Goal: Information Seeking & Learning: Learn about a topic

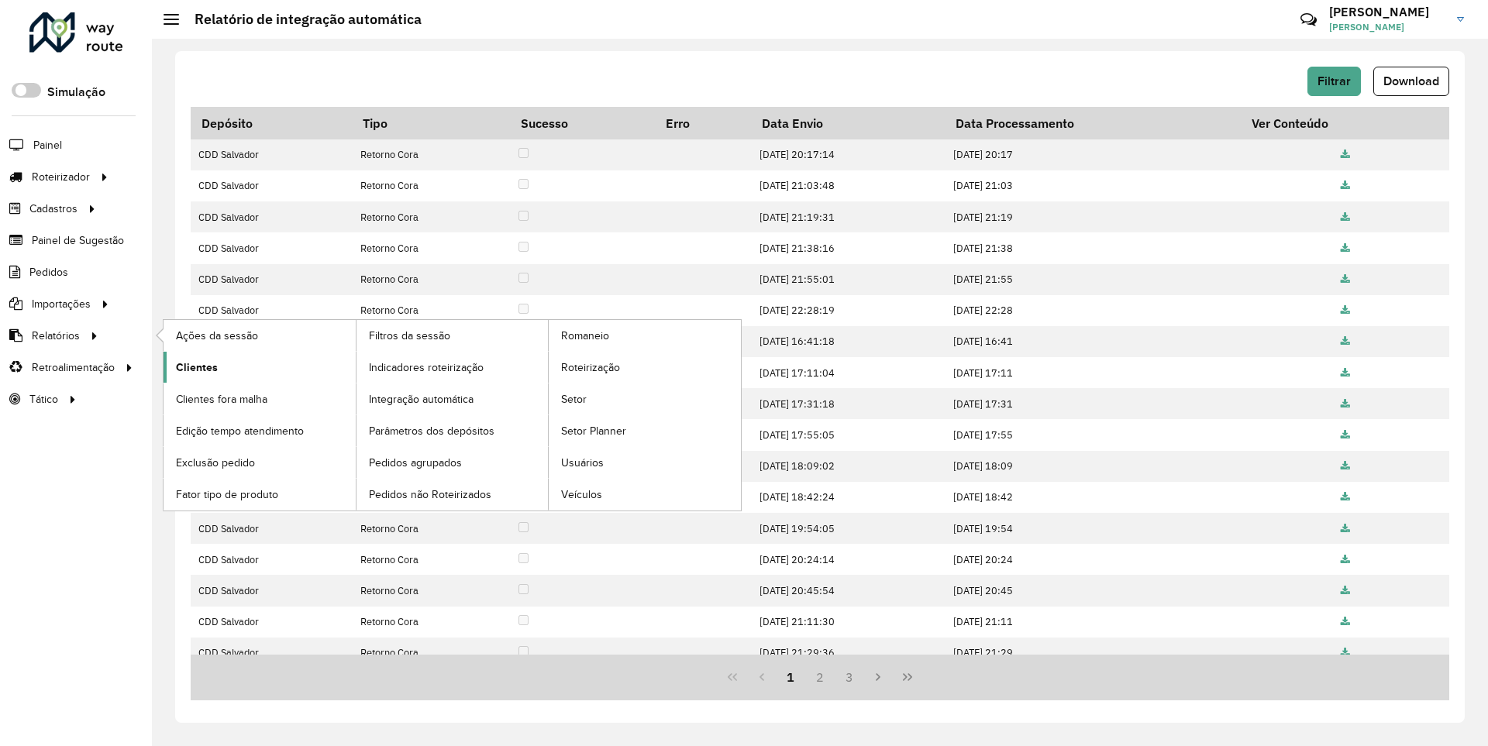
click at [237, 363] on link "Clientes" at bounding box center [260, 367] width 192 height 31
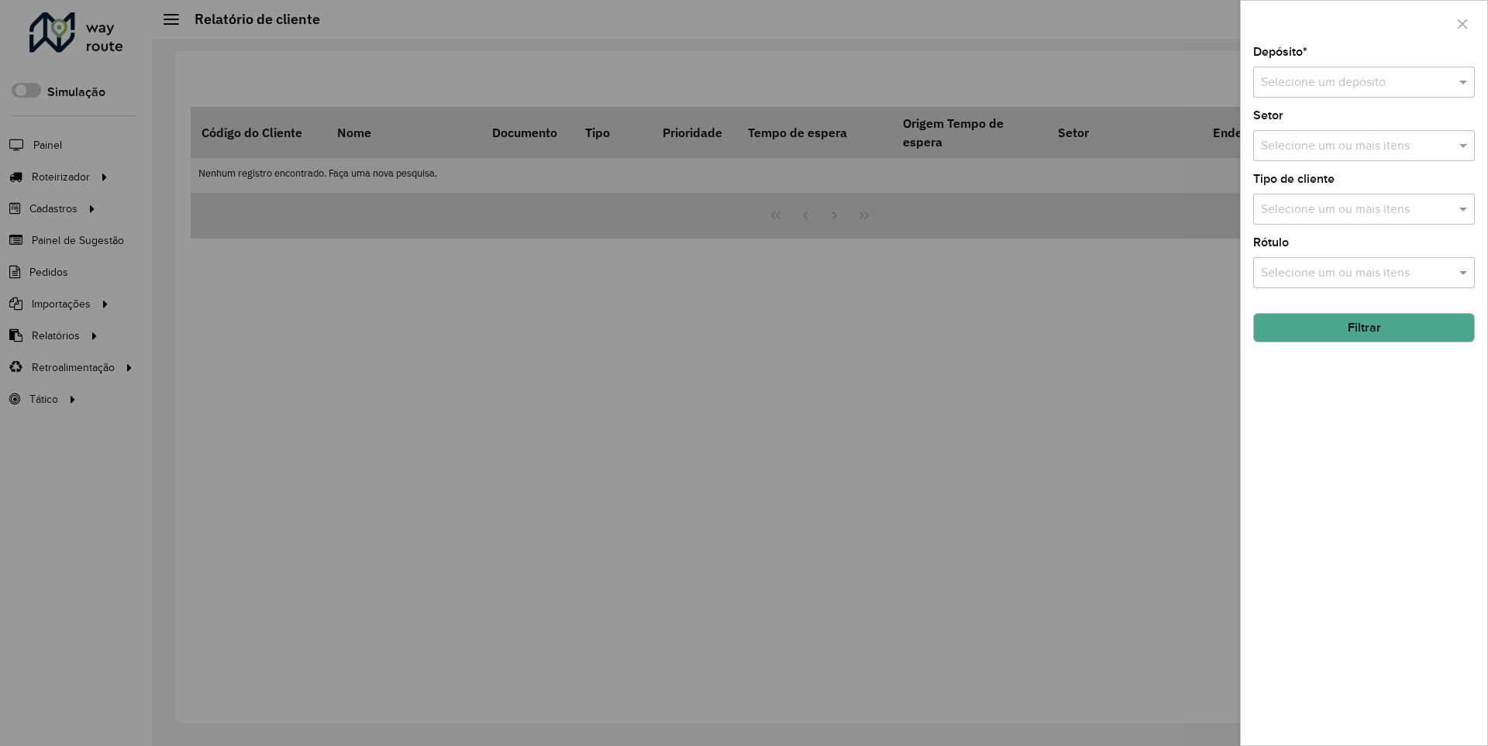
click at [1284, 76] on input "text" at bounding box center [1348, 83] width 175 height 19
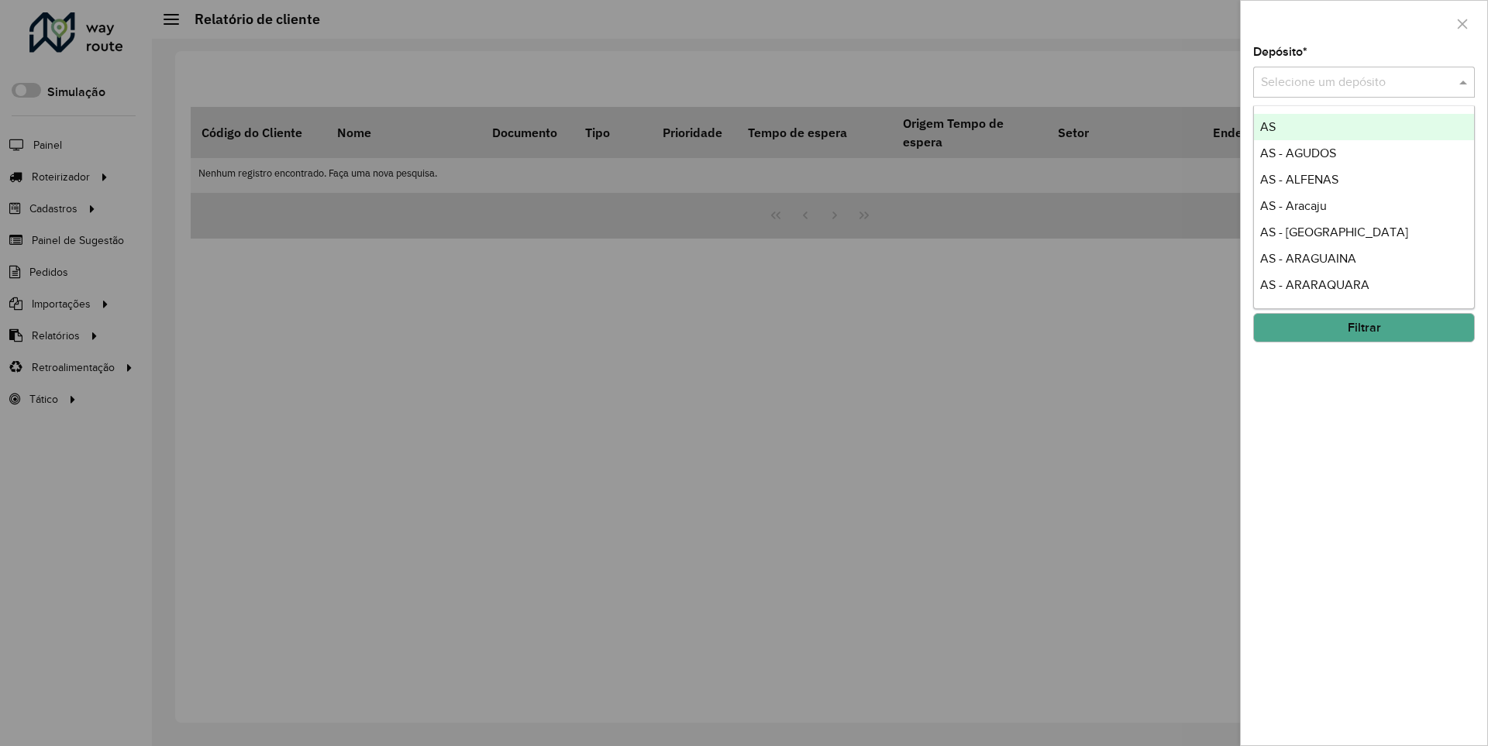
click at [1362, 28] on div at bounding box center [1364, 24] width 246 height 46
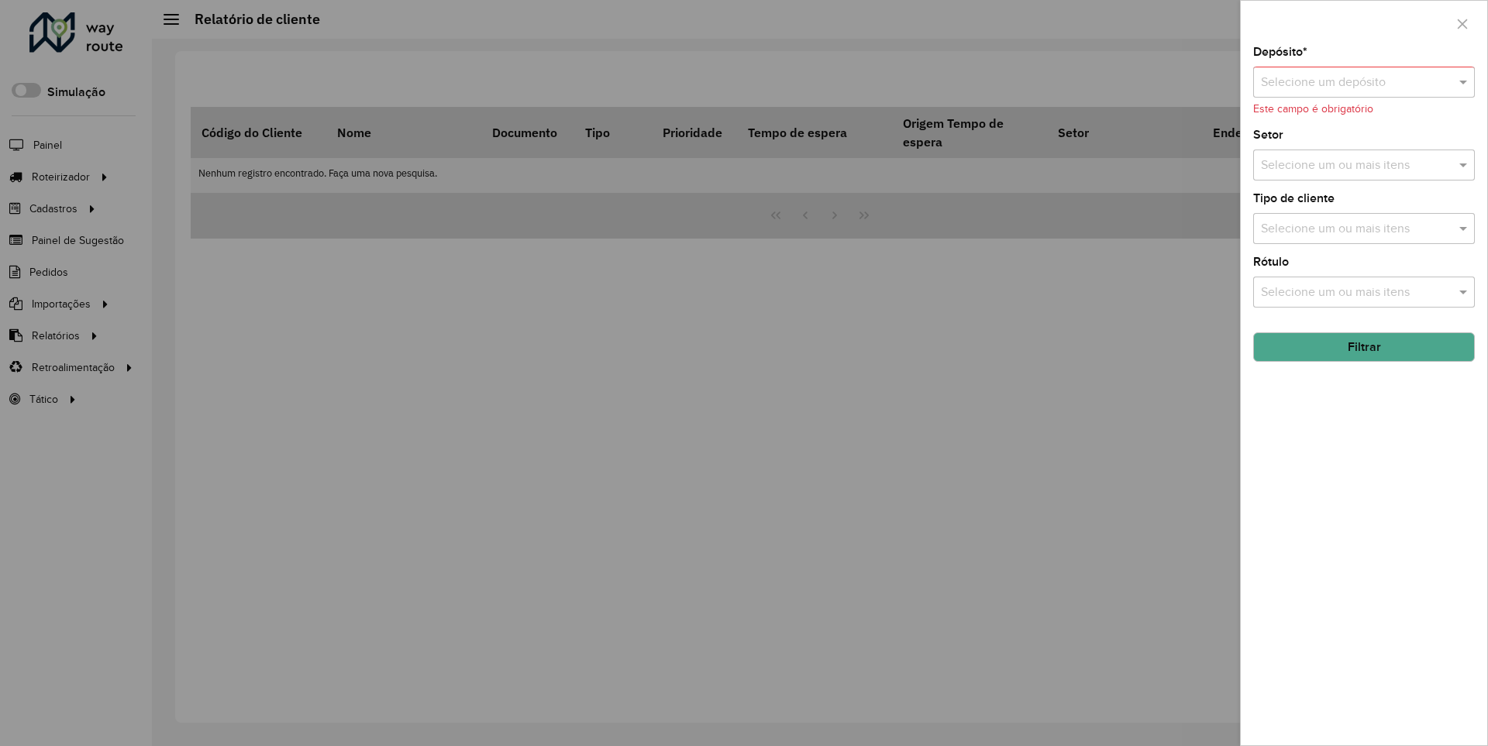
click at [1404, 65] on div "Depósito * Selecione um depósito Este campo é obrigatório" at bounding box center [1364, 81] width 222 height 71
click at [1440, 91] on div at bounding box center [1364, 82] width 222 height 19
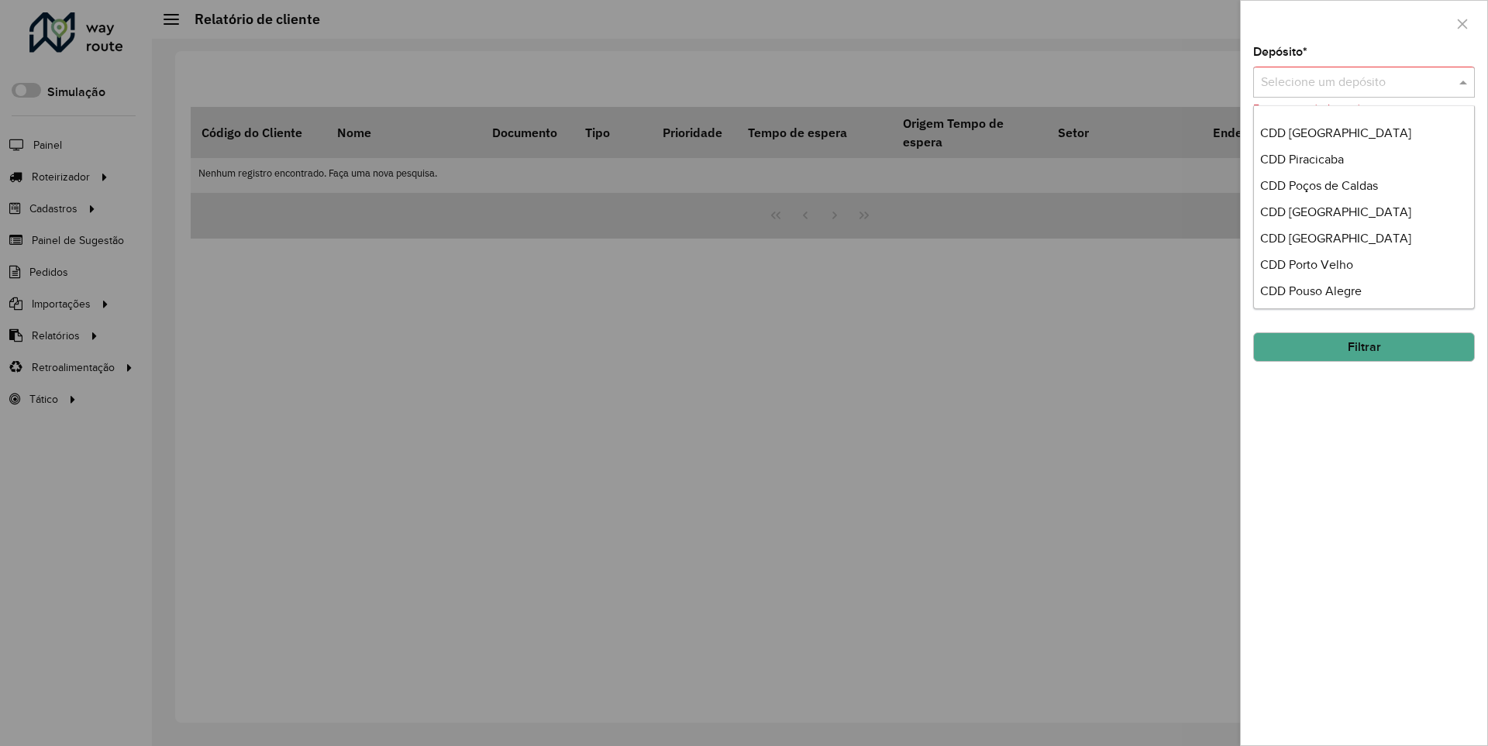
scroll to position [4401, 0]
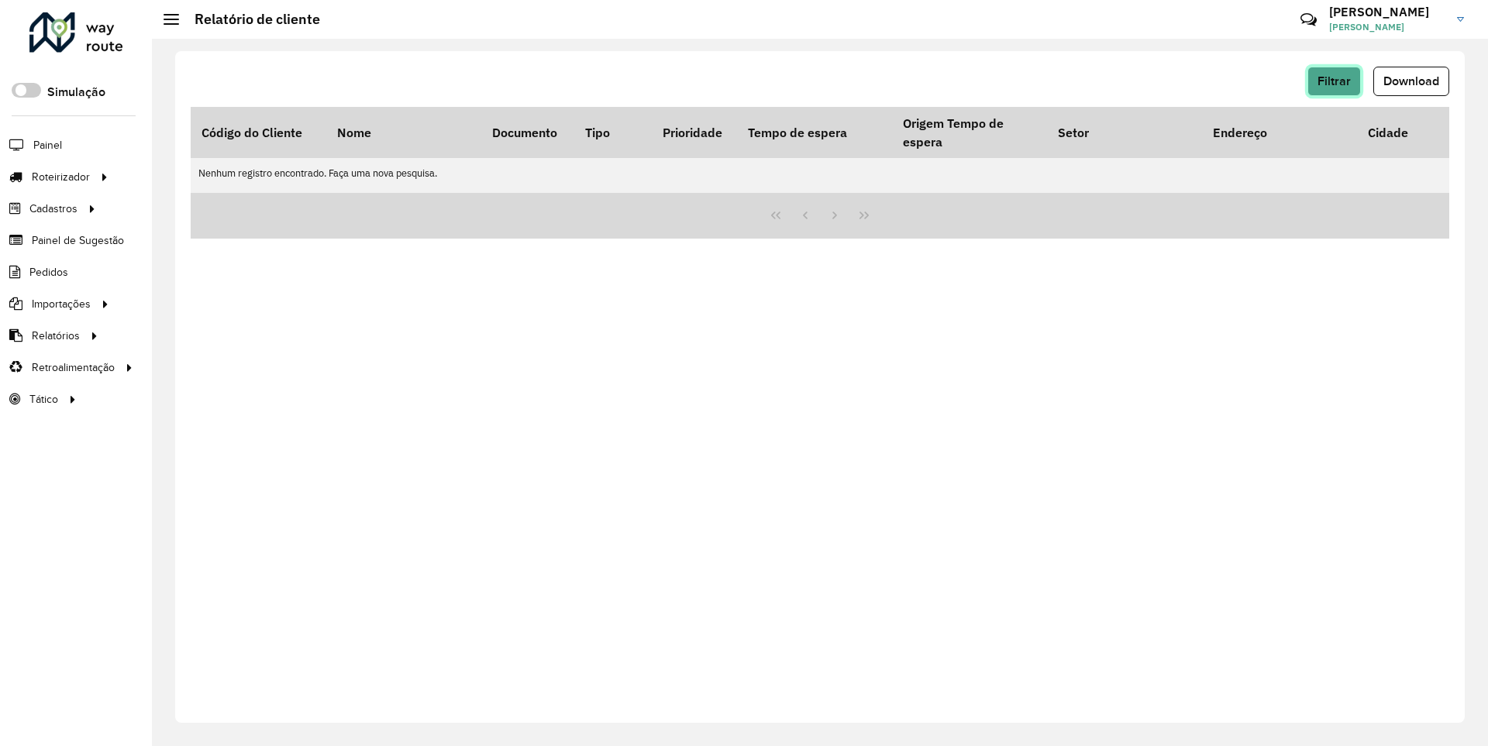
click at [1307, 77] on button "Filtrar" at bounding box center [1333, 81] width 53 height 29
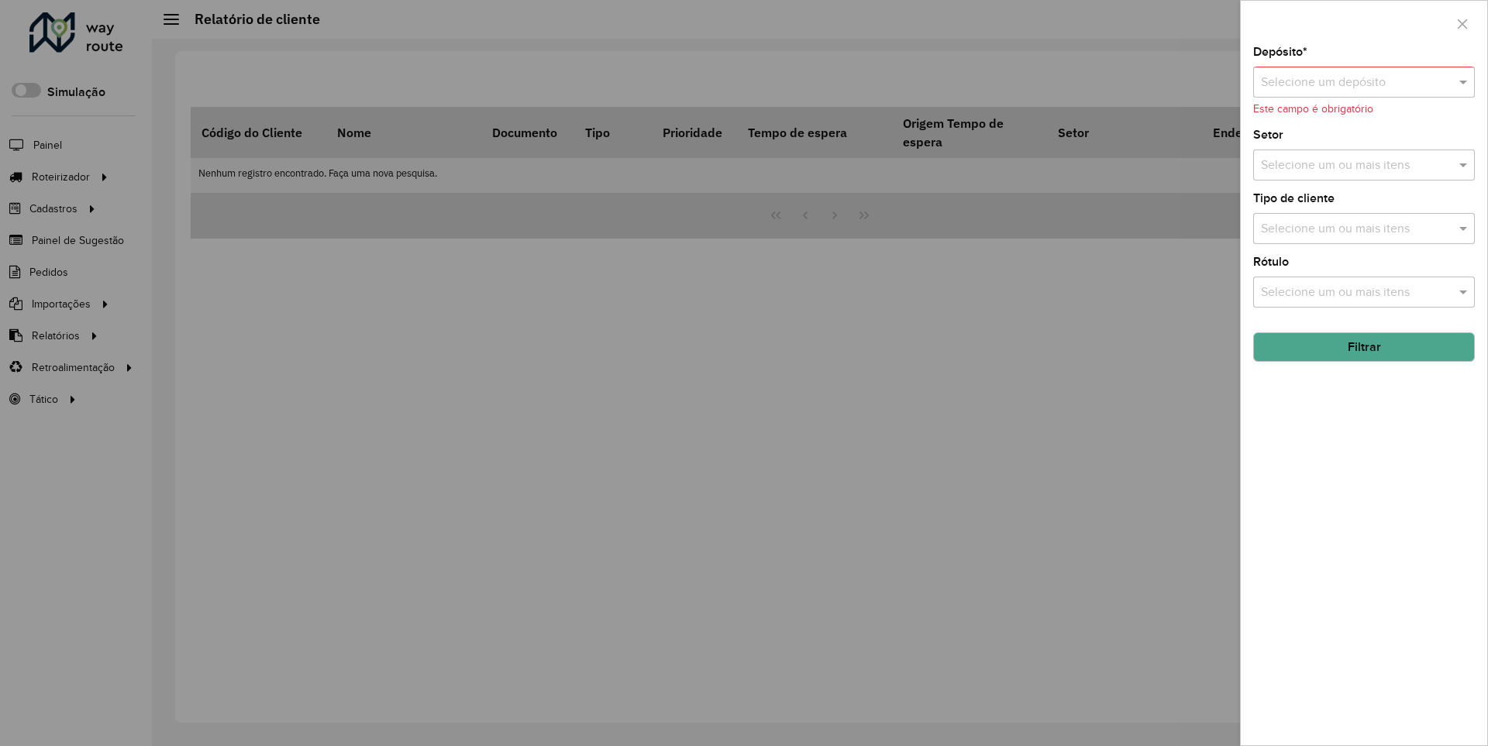
click at [1383, 79] on input "text" at bounding box center [1348, 83] width 175 height 19
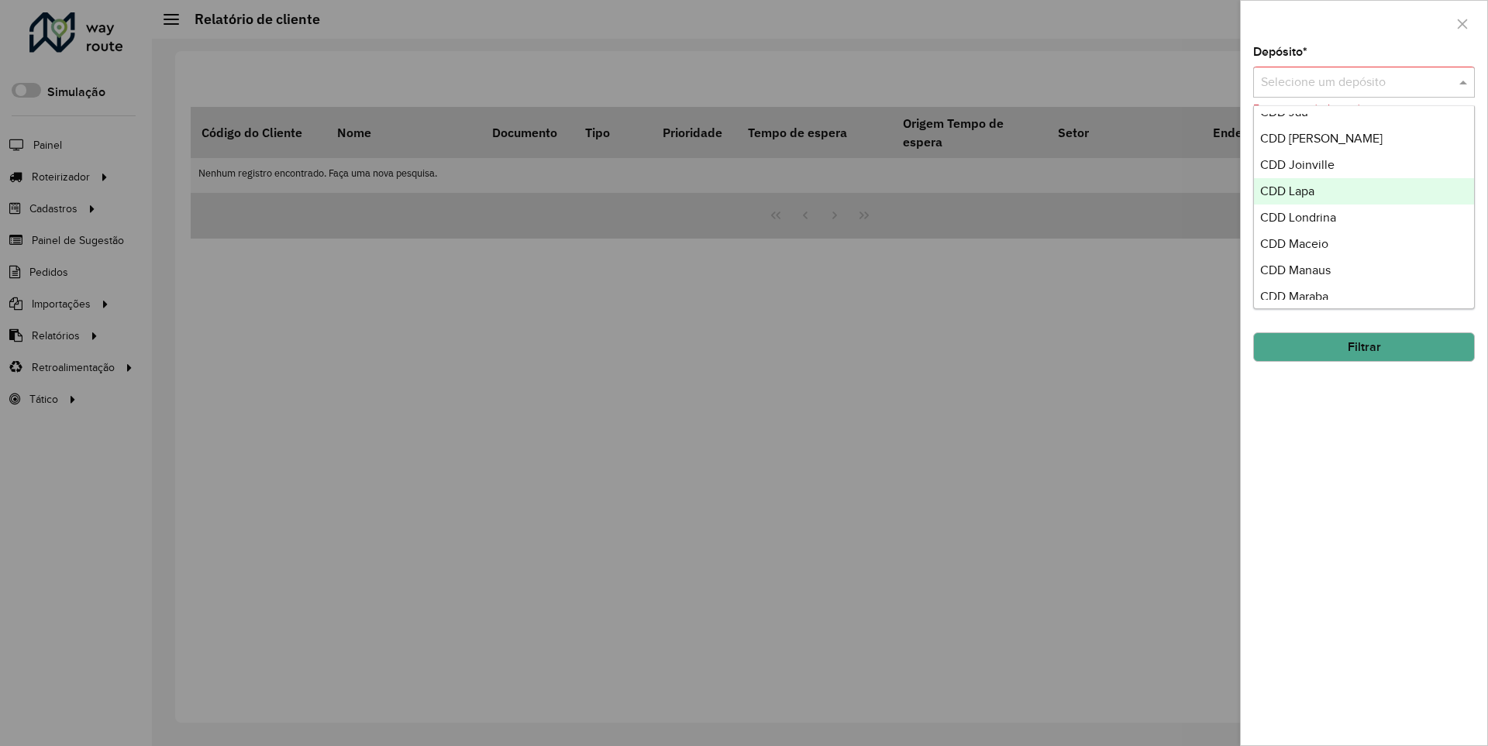
click at [1322, 183] on div "CDD Lapa" at bounding box center [1364, 191] width 220 height 26
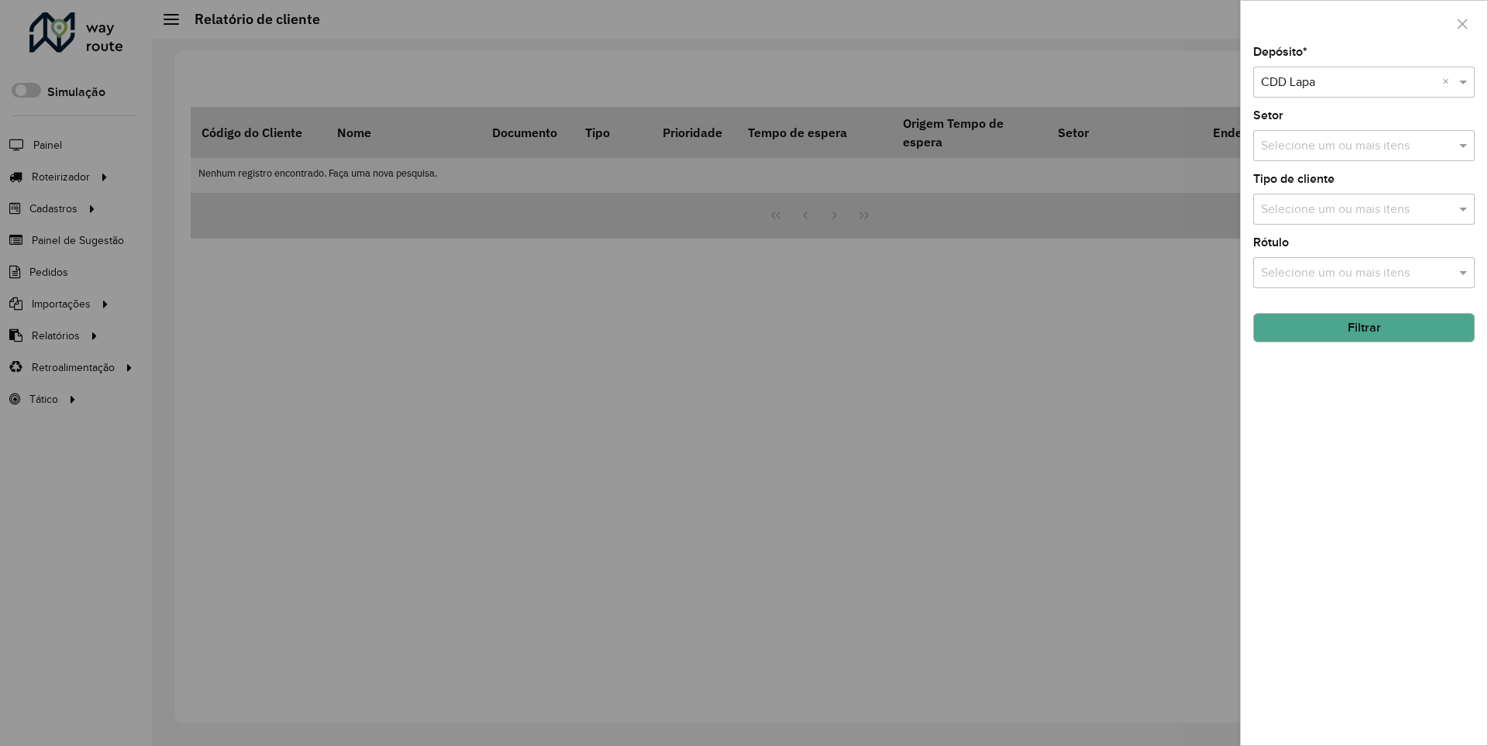
click at [1380, 147] on input "text" at bounding box center [1356, 146] width 198 height 19
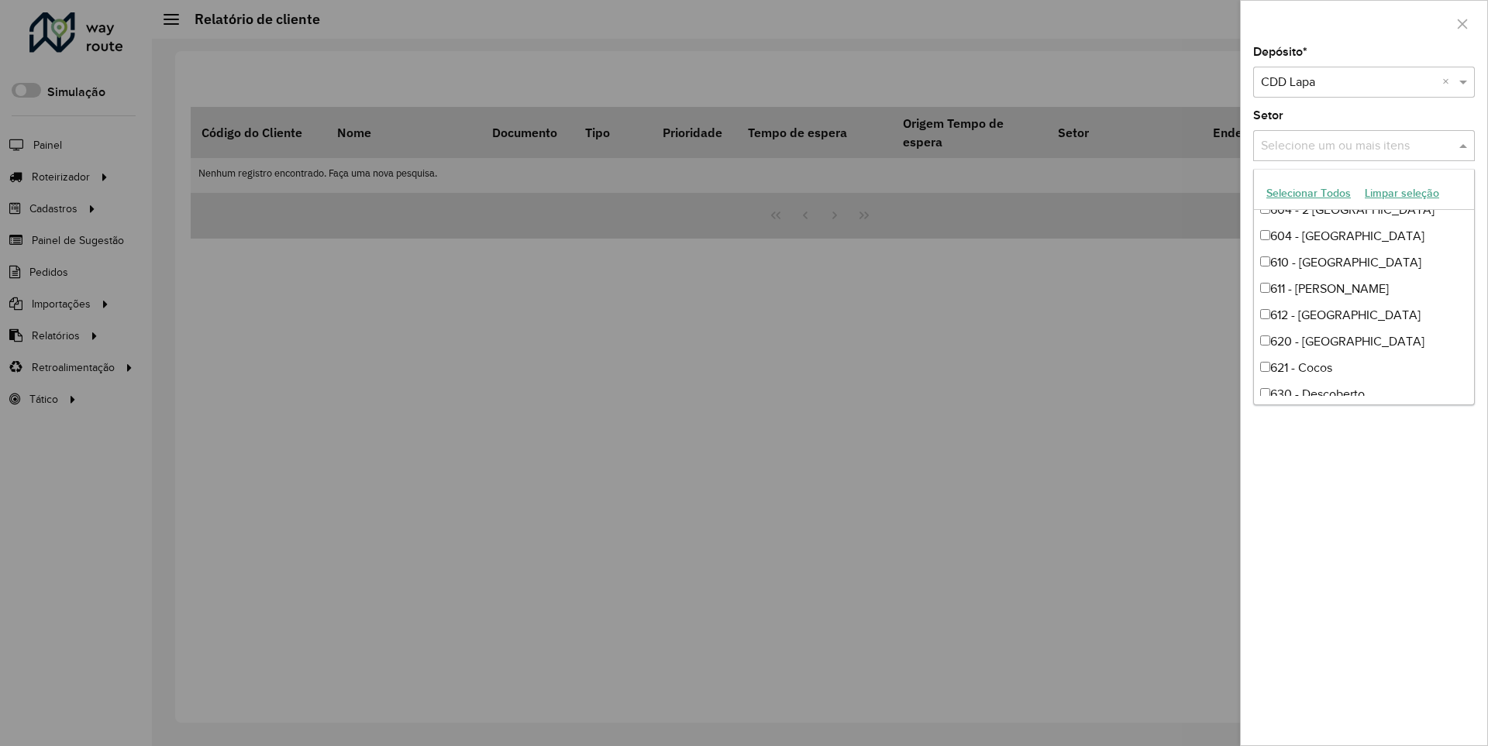
scroll to position [1158, 0]
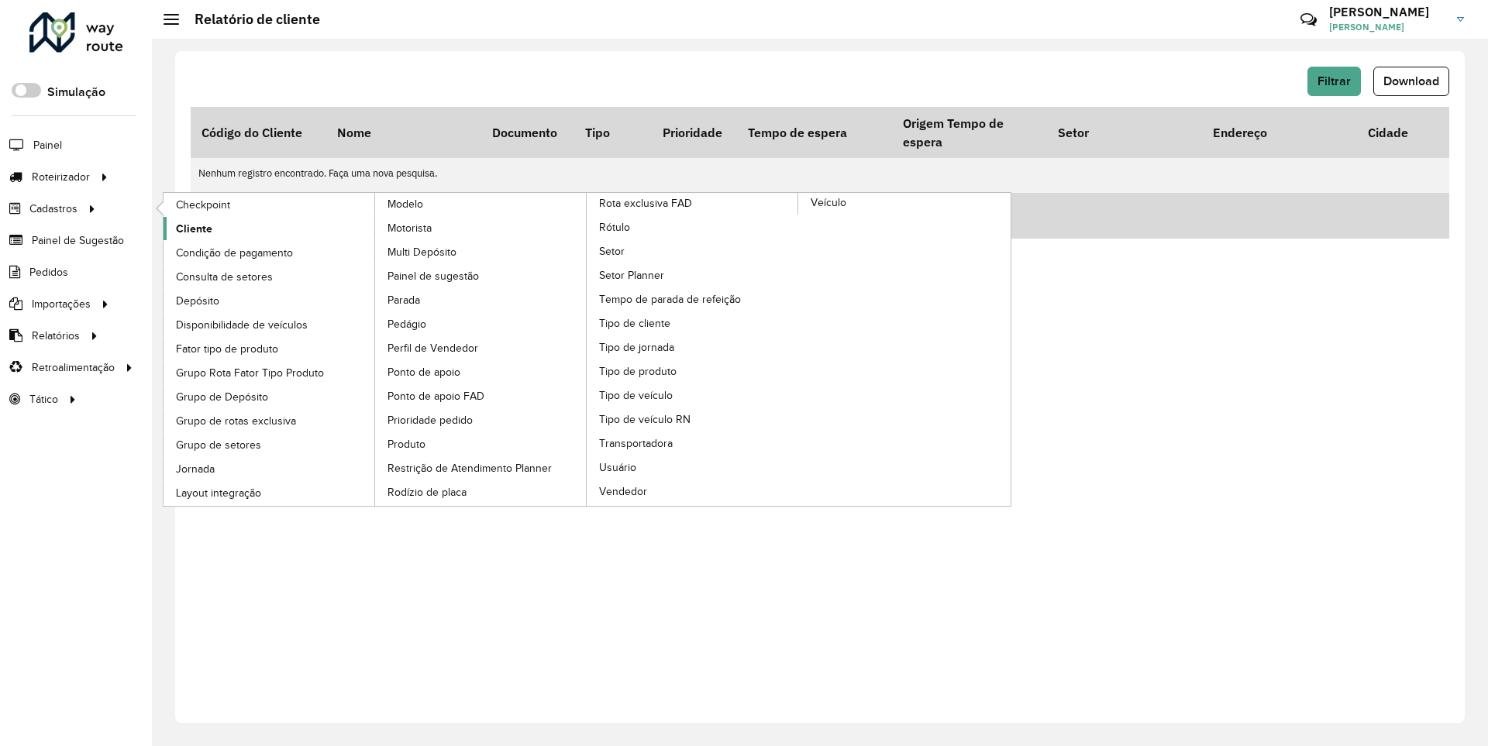
click at [221, 228] on link "Cliente" at bounding box center [270, 228] width 212 height 23
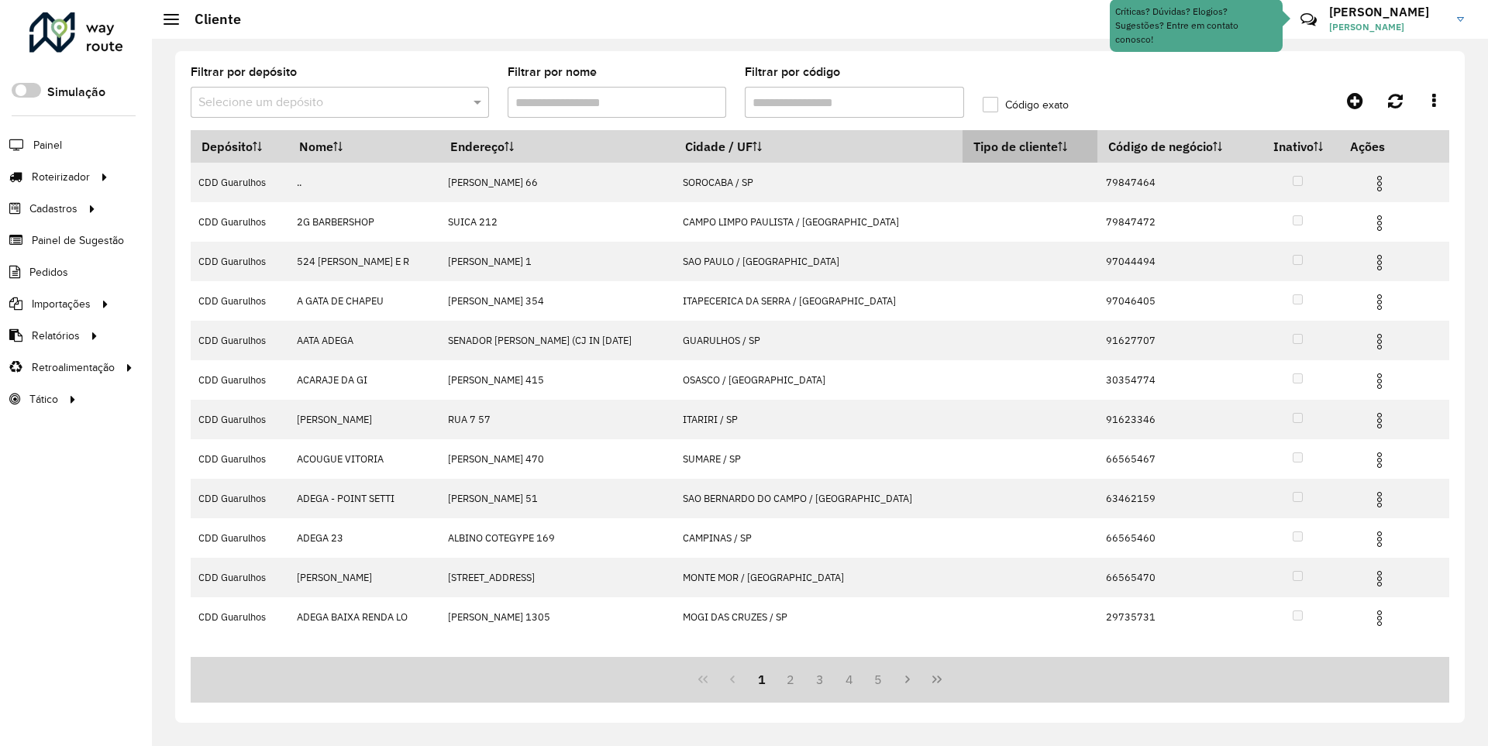
click at [990, 146] on th "Tipo de cliente" at bounding box center [1030, 146] width 135 height 33
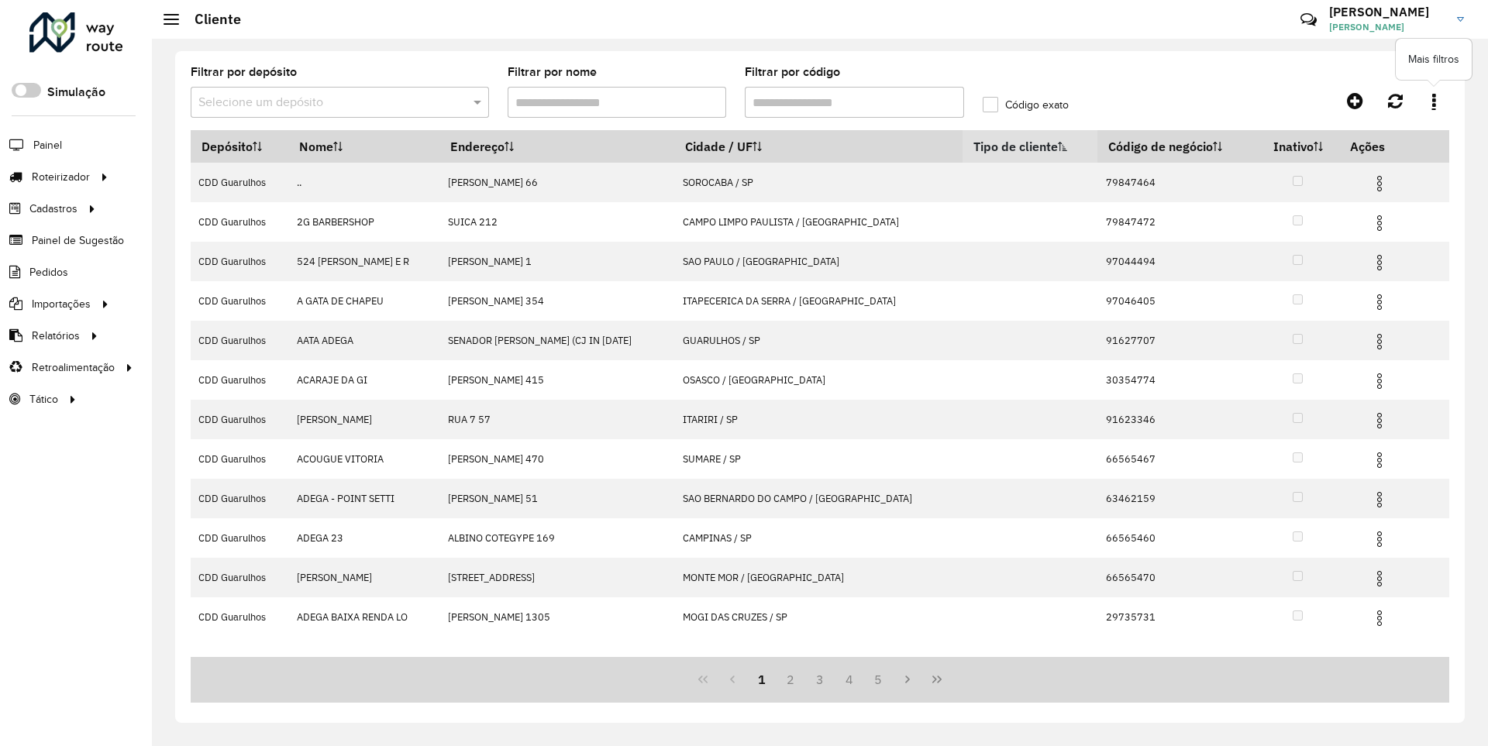
click at [1441, 92] on link at bounding box center [1433, 101] width 31 height 28
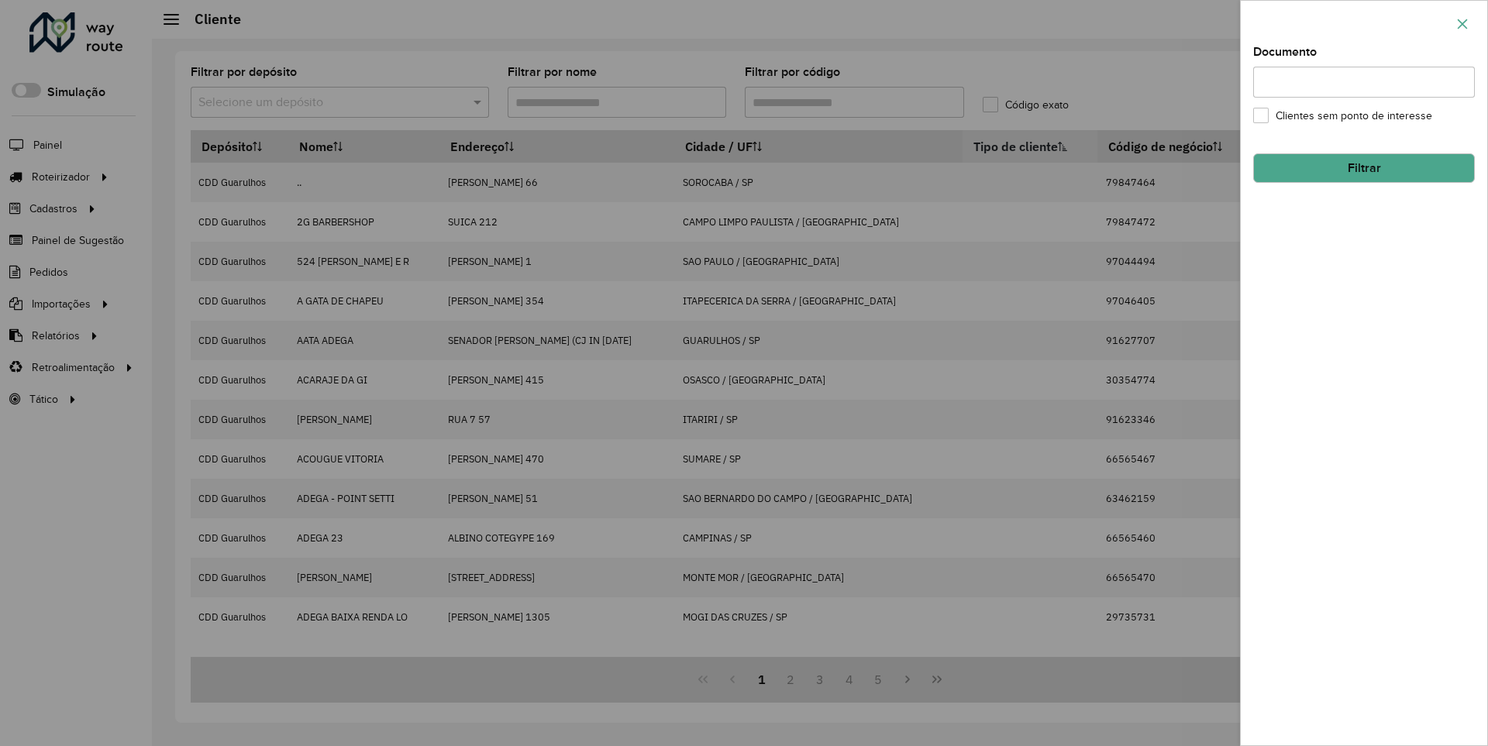
click at [1468, 23] on icon "button" at bounding box center [1462, 24] width 12 height 12
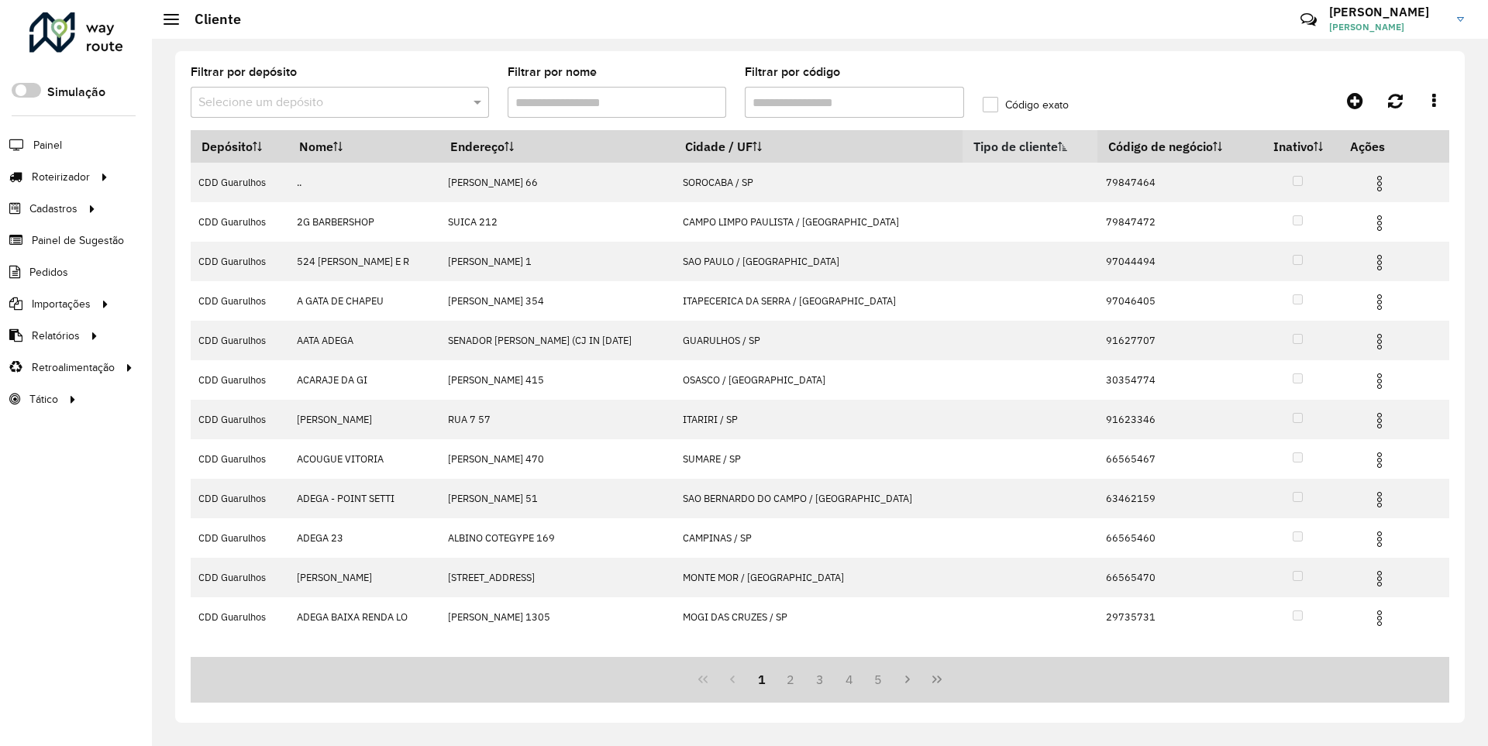
click at [998, 105] on label "Código exato" at bounding box center [1026, 105] width 86 height 16
click at [0, 0] on div "Aguarde..." at bounding box center [0, 0] width 0 height 0
click at [994, 110] on label "Código exato" at bounding box center [1026, 105] width 86 height 16
click at [405, 98] on input "text" at bounding box center [324, 103] width 252 height 19
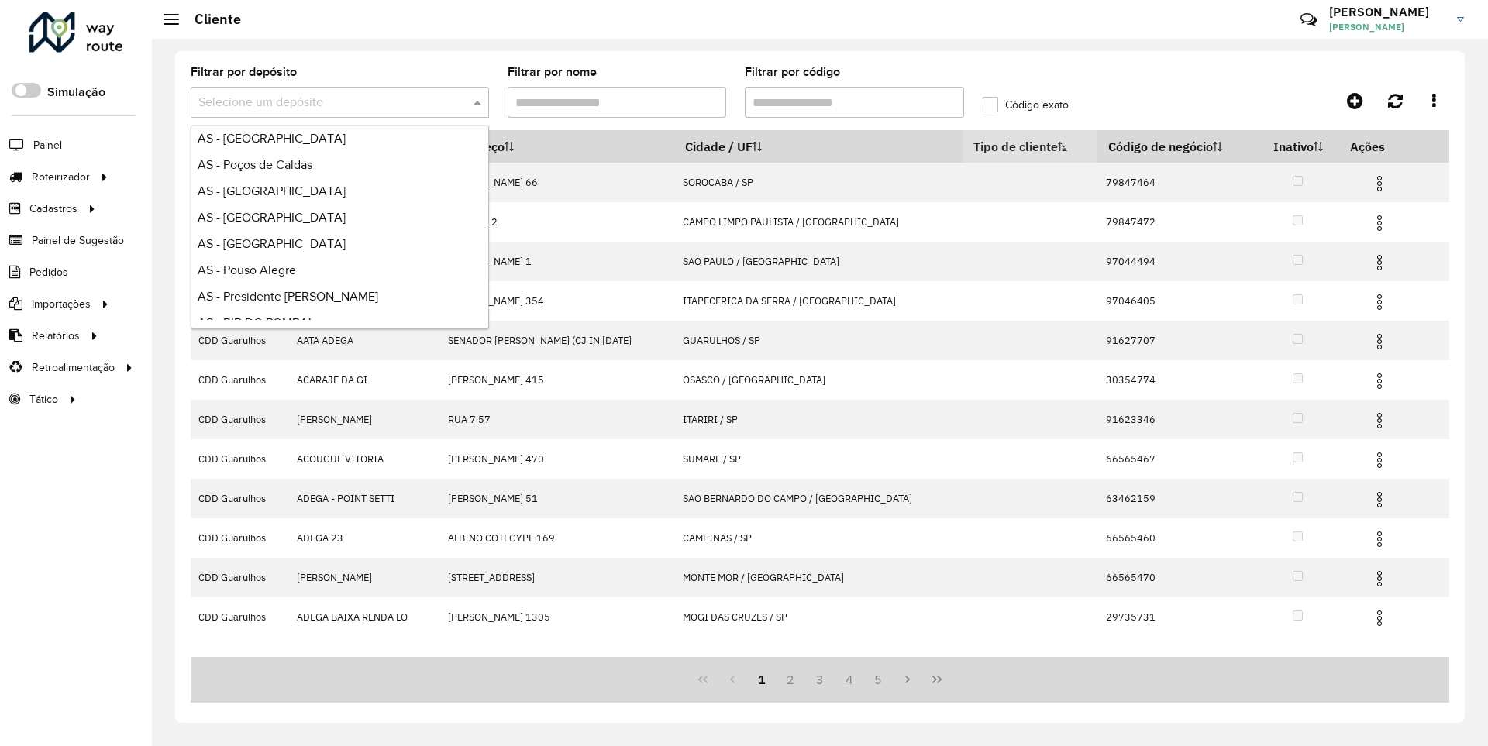
scroll to position [1672, 0]
click at [451, 24] on hb-header "Cliente Críticas? Dúvidas? Elogios? Sugestões? Entre em contato conosco! NICOLA…" at bounding box center [820, 19] width 1336 height 39
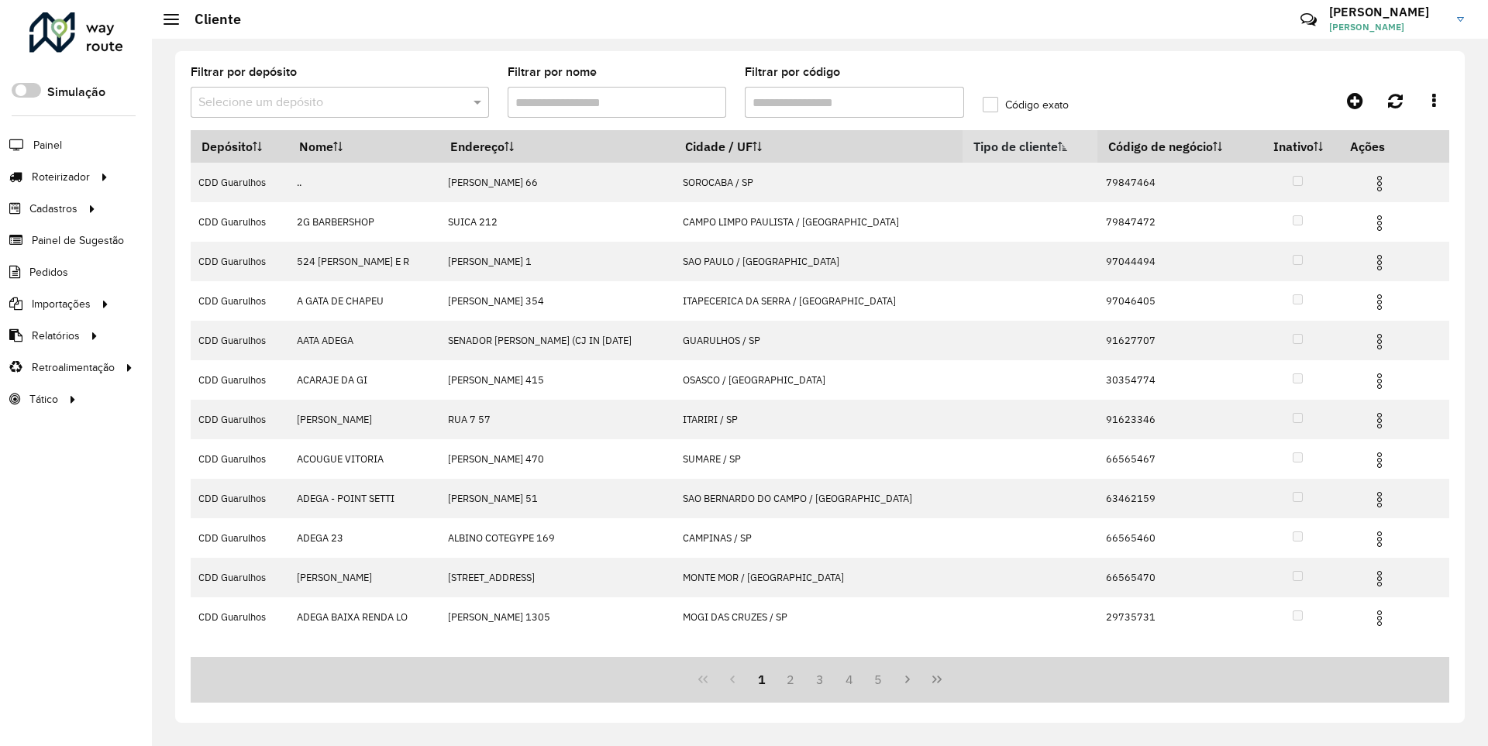
click at [442, 100] on input "text" at bounding box center [324, 103] width 252 height 19
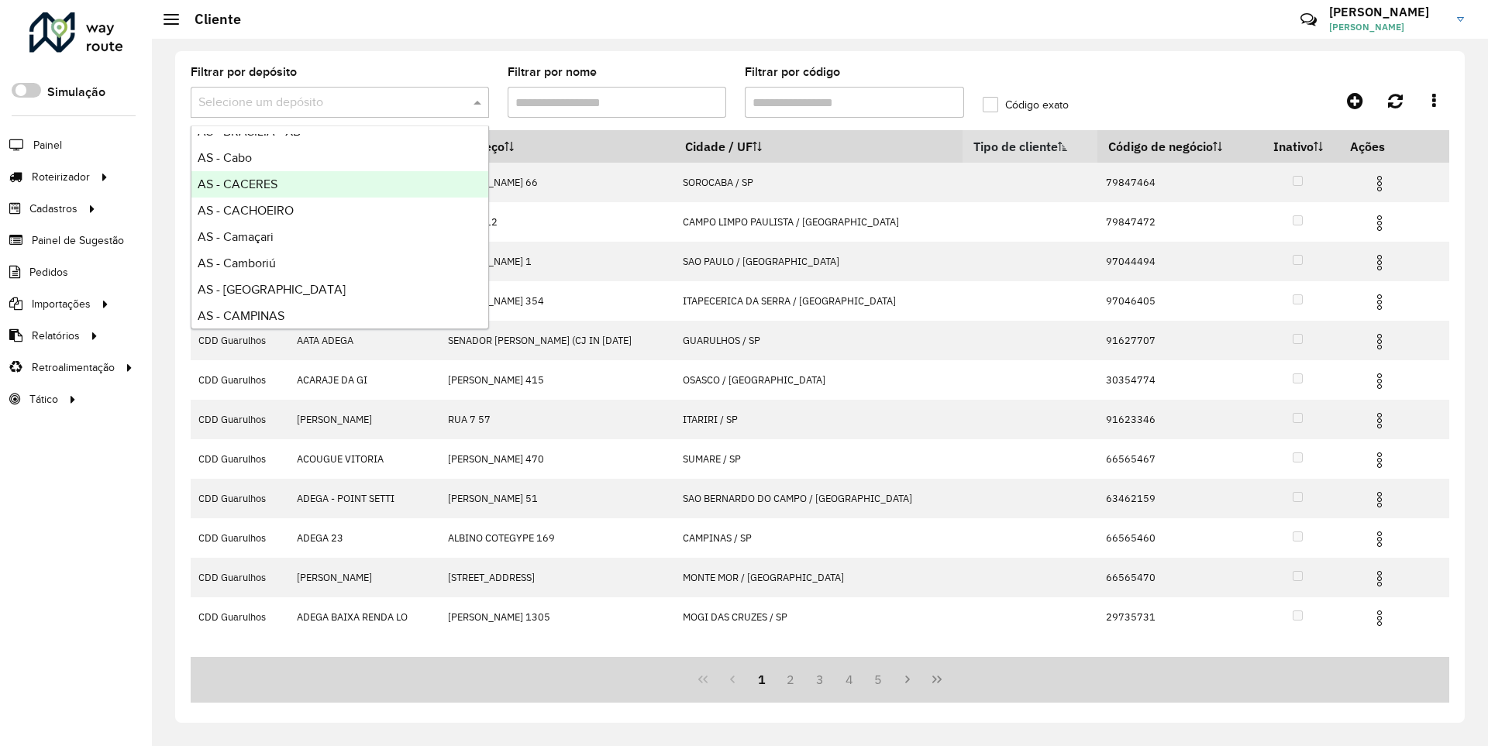
scroll to position [339, 0]
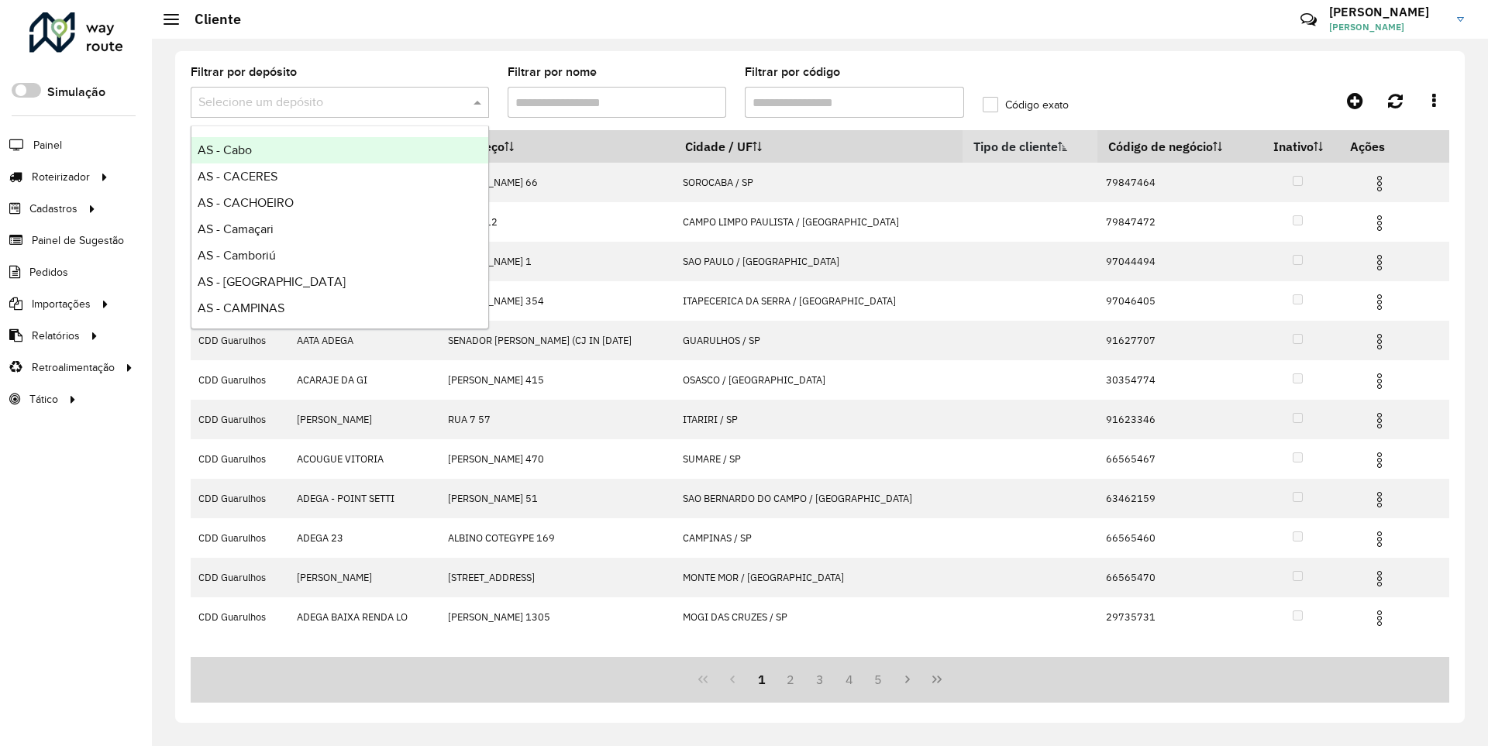
click at [592, 31] on hb-header "Cliente Críticas? Dúvidas? Elogios? Sugestões? Entre em contato conosco! NICOLA…" at bounding box center [820, 19] width 1336 height 39
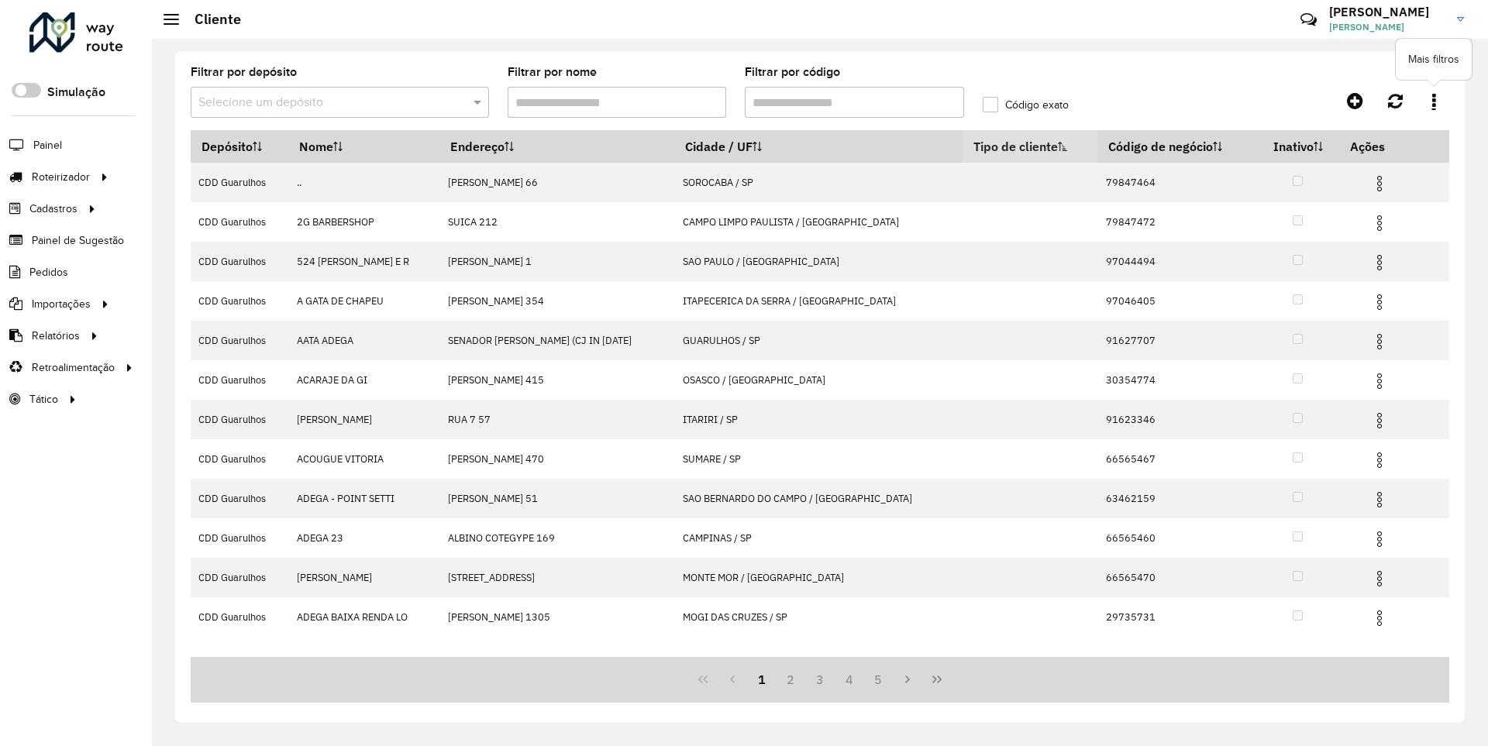
click at [1434, 98] on icon at bounding box center [1434, 100] width 4 height 17
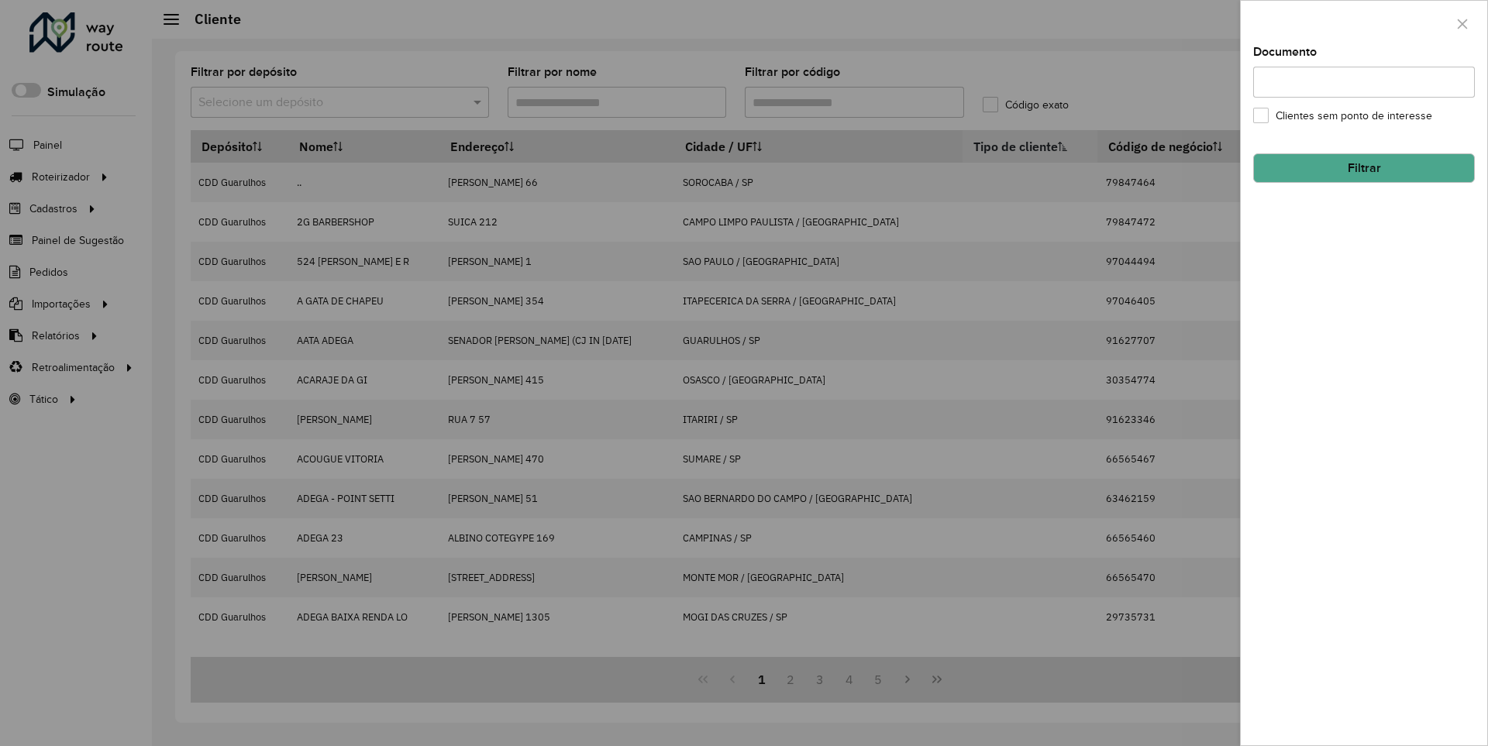
click at [1175, 74] on div at bounding box center [744, 373] width 1488 height 746
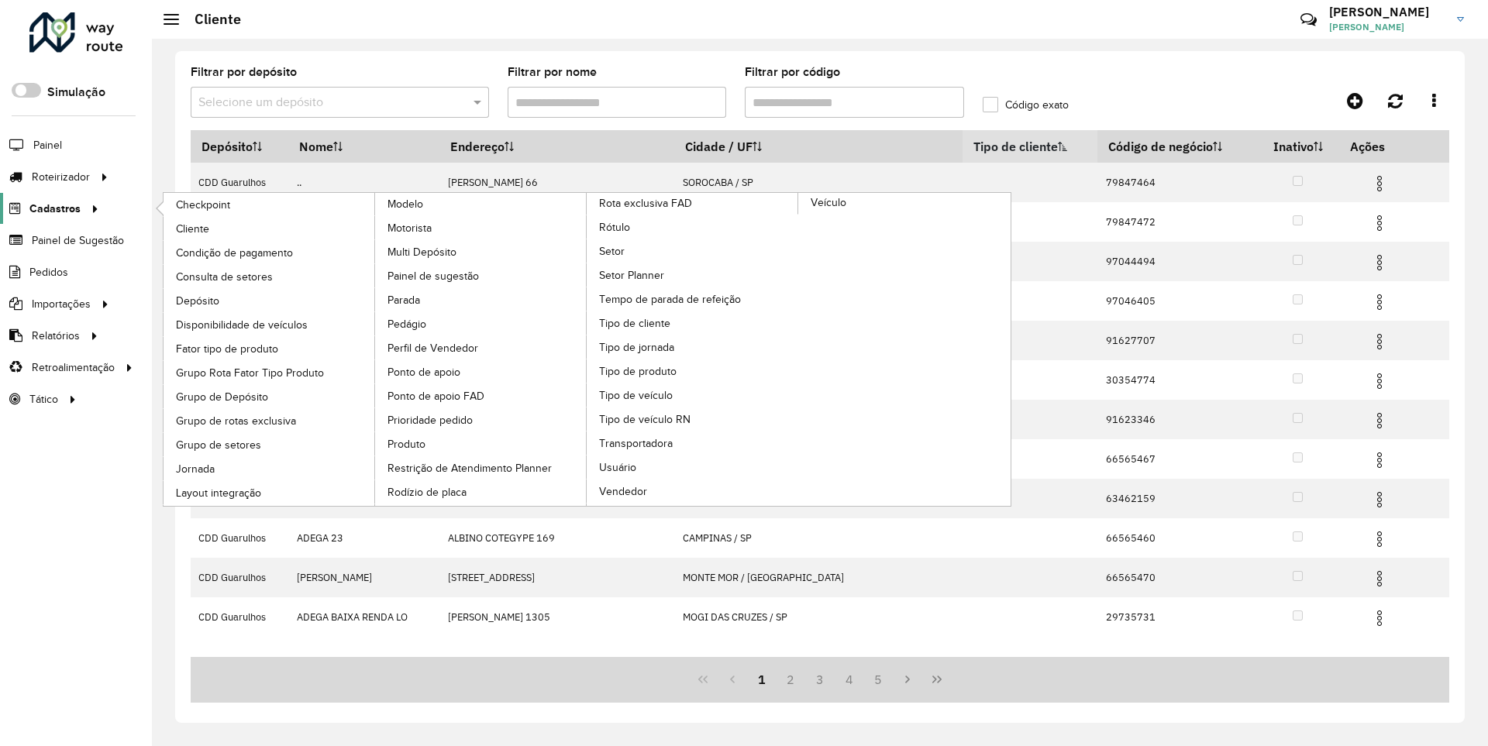
click at [76, 217] on link "Cadastros" at bounding box center [52, 208] width 104 height 31
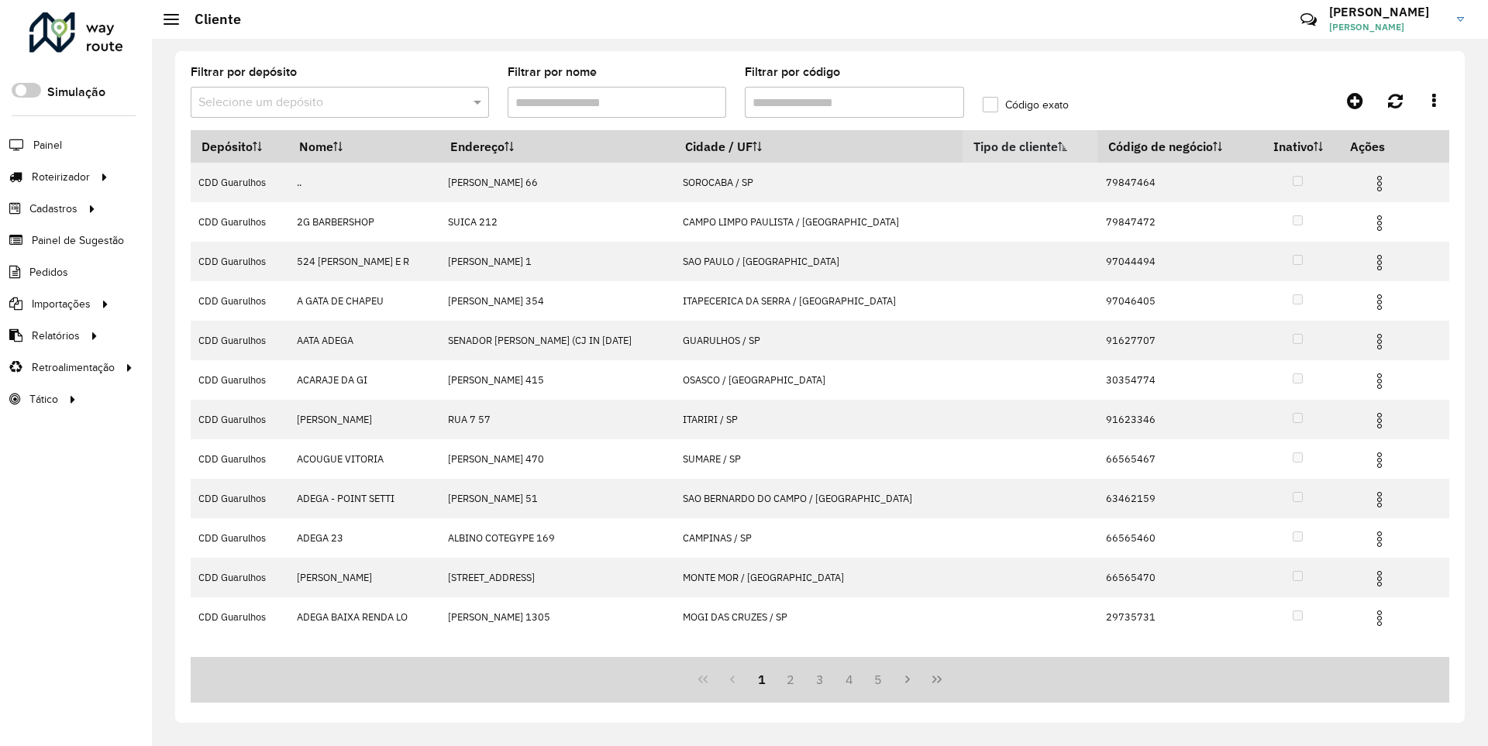
click at [1091, 81] on formly-field "Código exato" at bounding box center [1052, 99] width 158 height 64
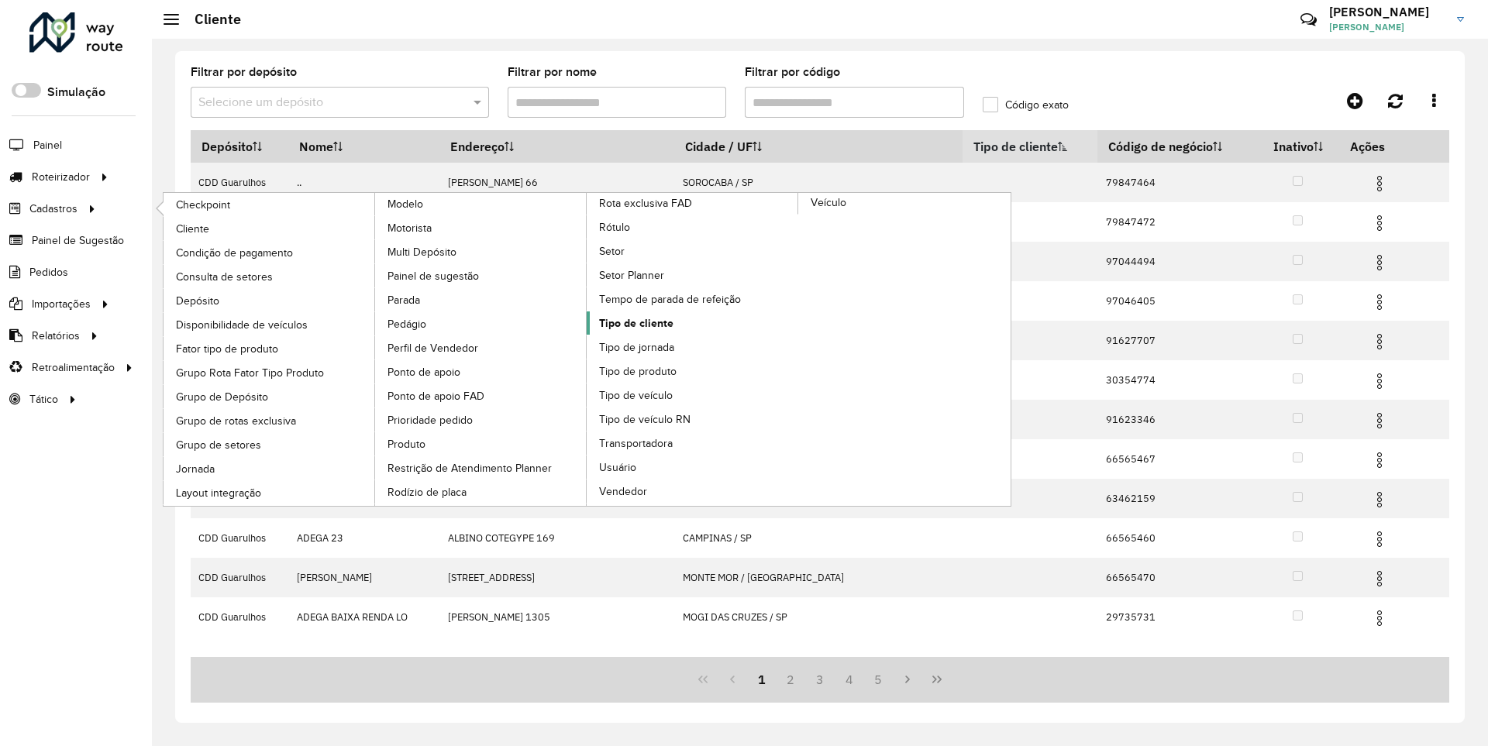
click at [767, 332] on link "Tipo de cliente" at bounding box center [693, 323] width 212 height 23
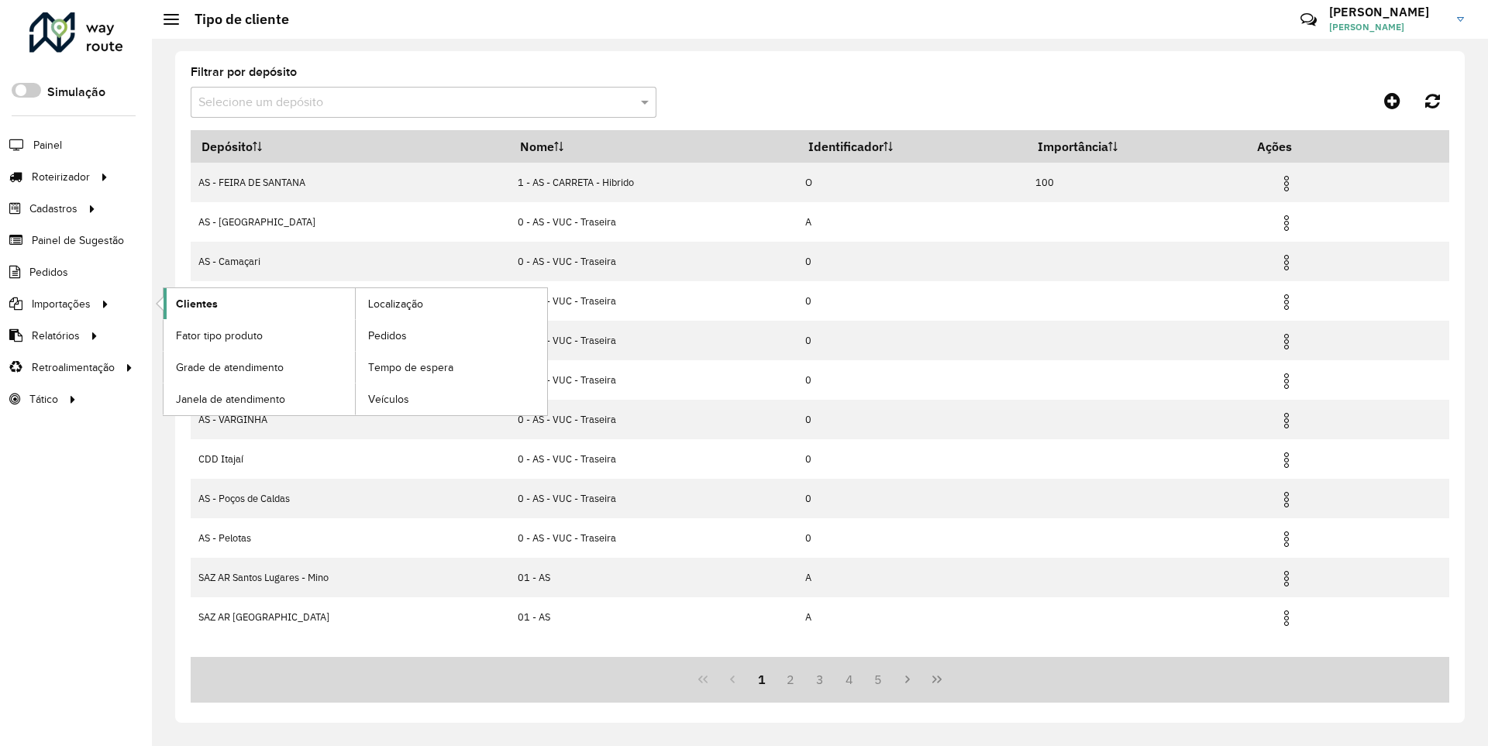
click at [179, 301] on span "Clientes" at bounding box center [197, 304] width 42 height 16
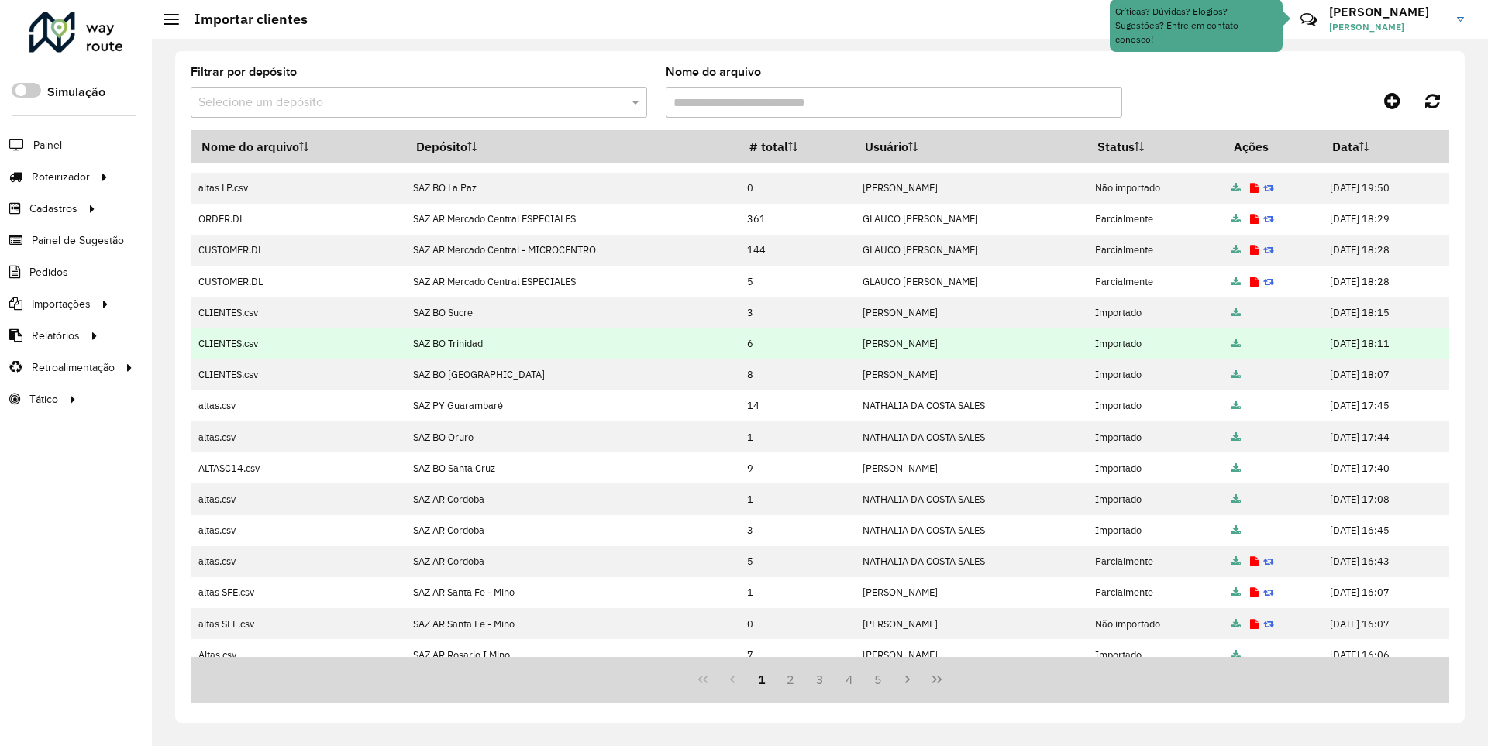
scroll to position [129, 0]
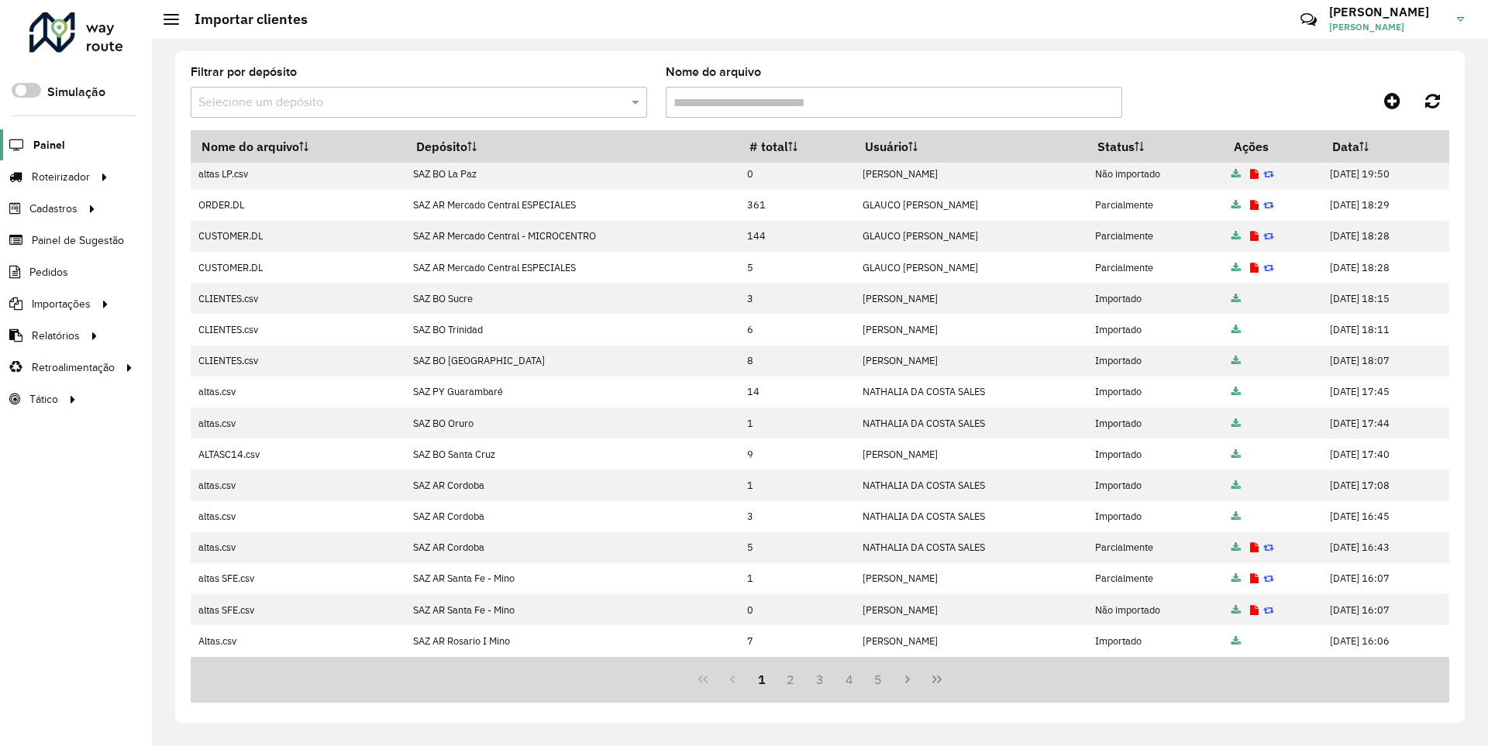
click at [53, 145] on span "Painel" at bounding box center [49, 145] width 32 height 16
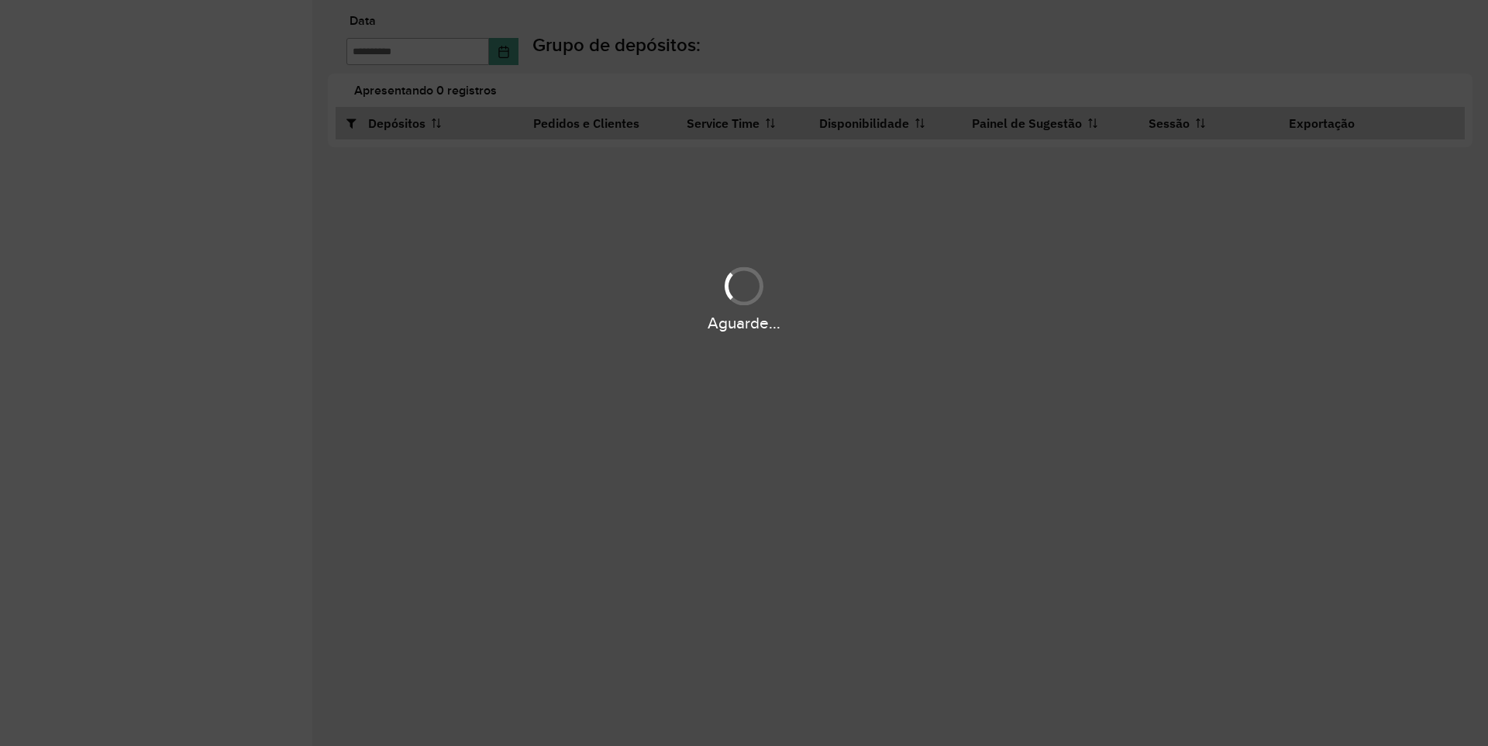
type input "**********"
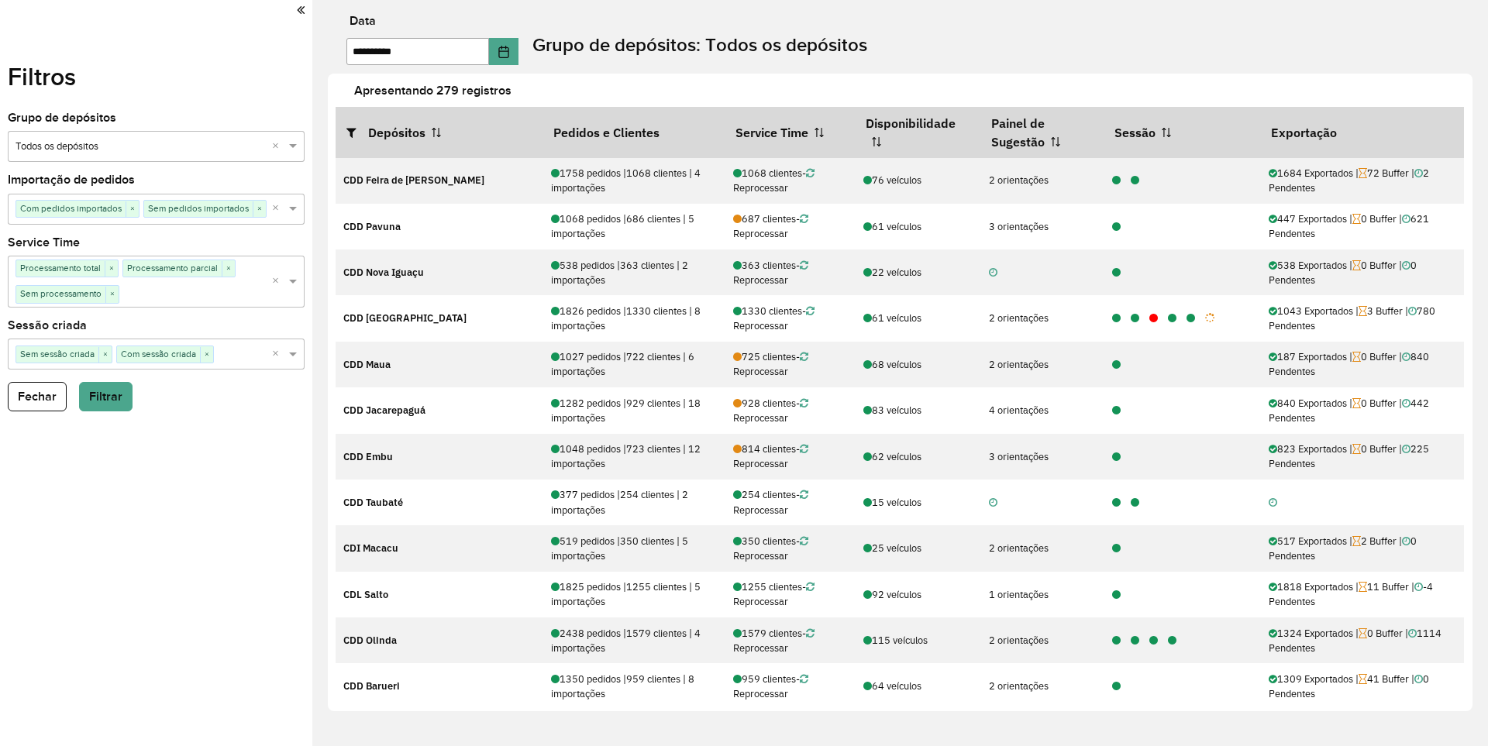
click at [143, 136] on div "Selecione um grupo × Todos os depósitos ×" at bounding box center [156, 146] width 297 height 31
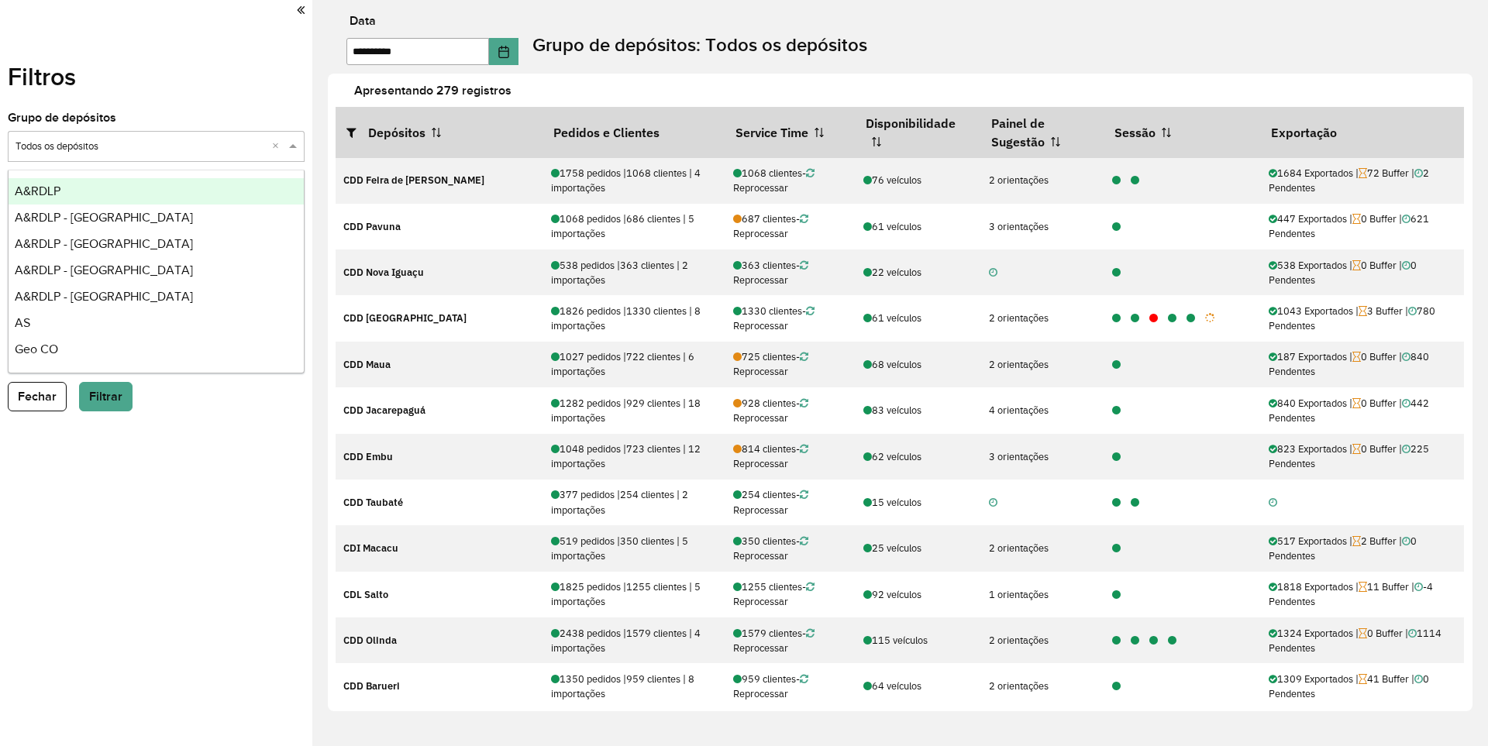
click at [143, 136] on div "Selecione um grupo × Todos os depósitos ×" at bounding box center [156, 146] width 297 height 31
click at [305, 7] on icon at bounding box center [301, 10] width 8 height 14
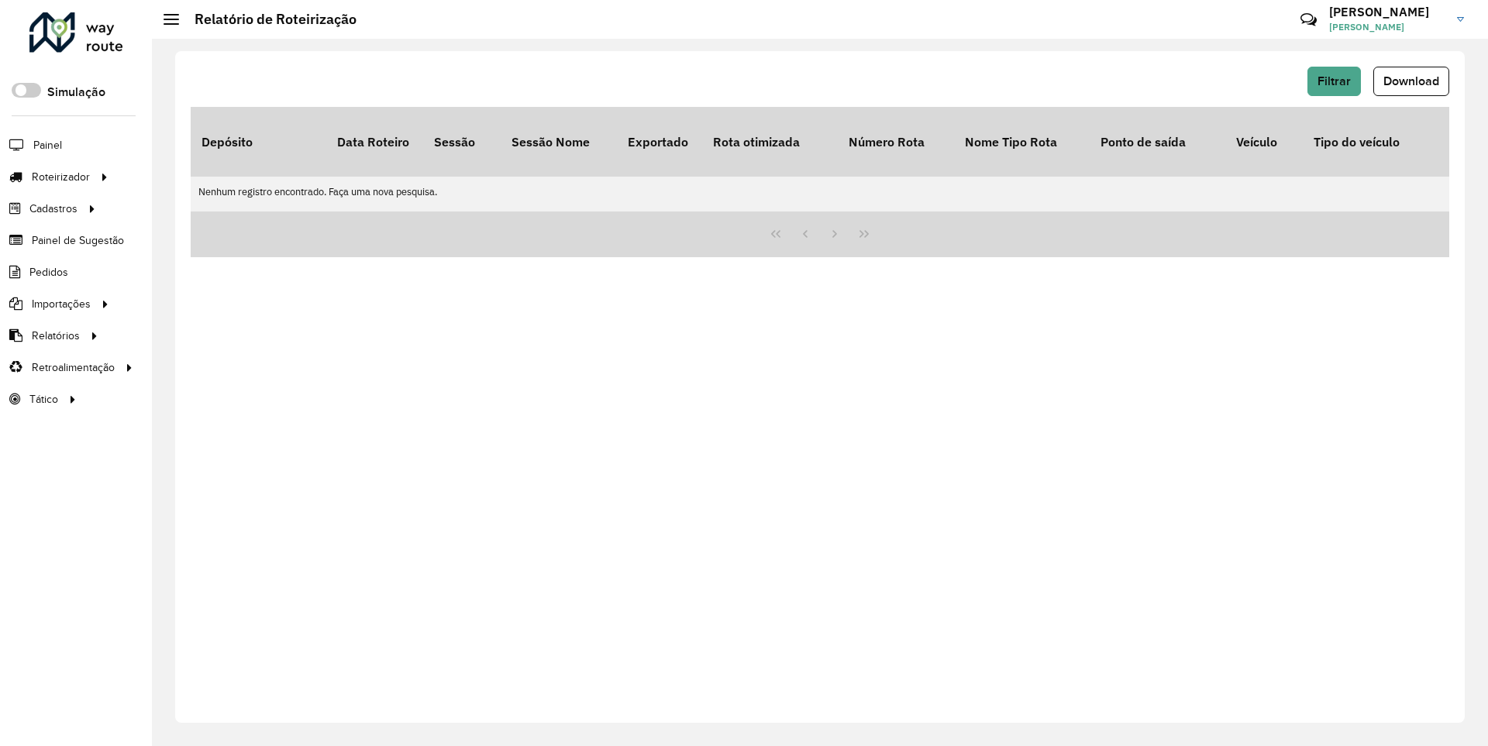
click at [172, 23] on span at bounding box center [171, 24] width 15 height 2
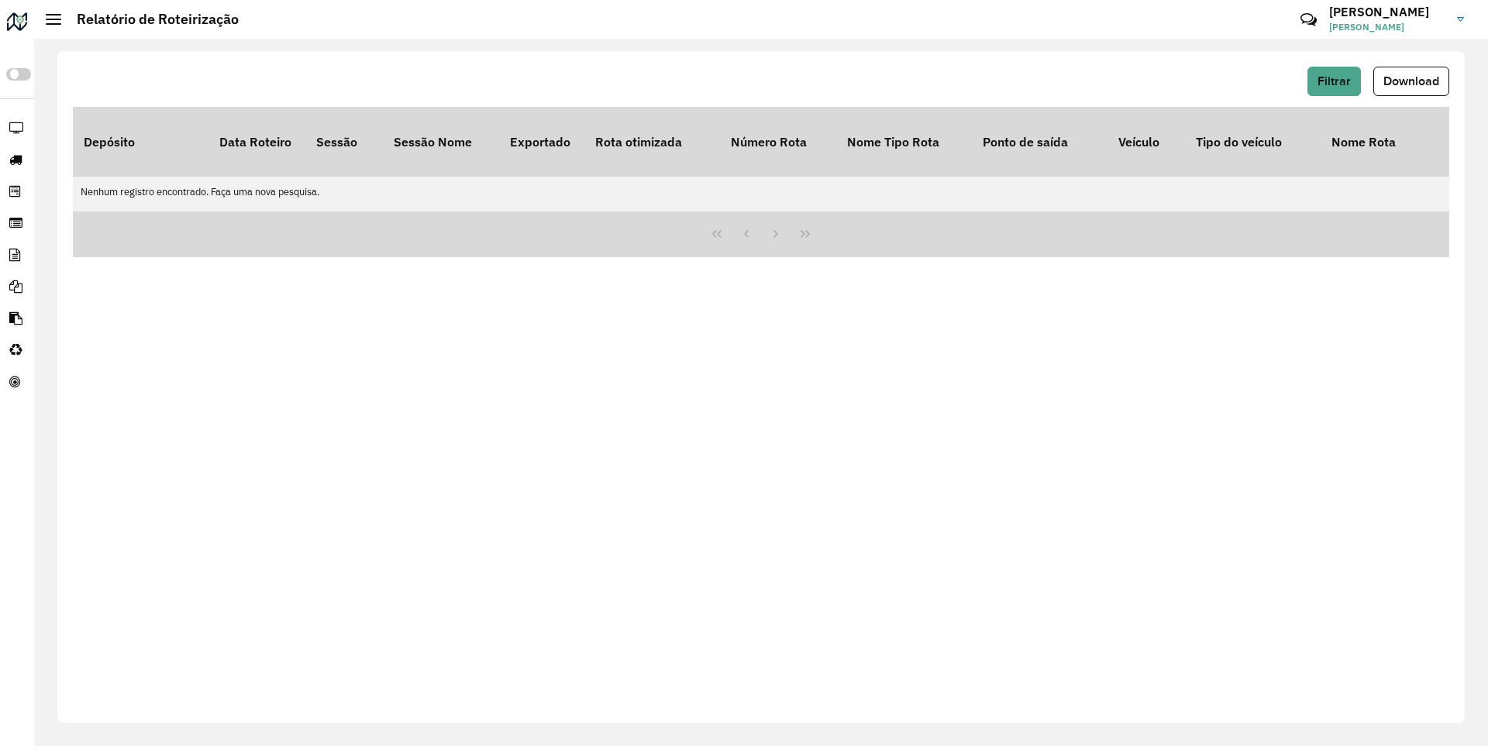
click at [53, 22] on div at bounding box center [53, 19] width 15 height 11
